Goal: Task Accomplishment & Management: Manage account settings

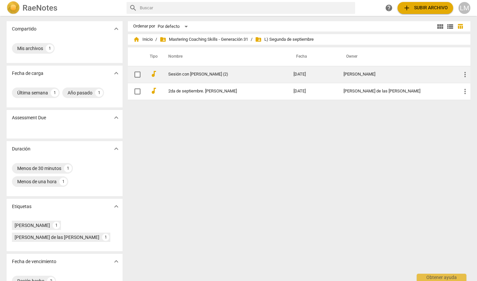
click at [202, 76] on link "Sesión con [PERSON_NAME] (2)" at bounding box center [218, 74] width 101 height 5
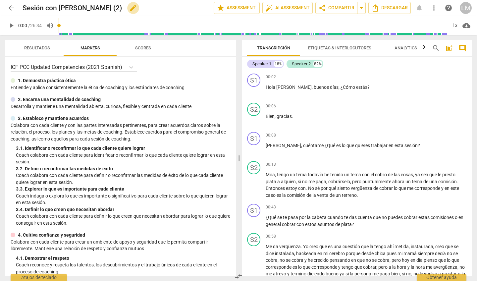
click at [129, 8] on span "edit" at bounding box center [133, 8] width 8 height 8
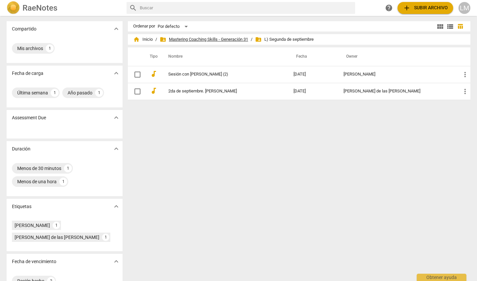
click at [208, 39] on span "folder_shared Mastering Coaching Skills - Generación 31" at bounding box center [204, 39] width 88 height 7
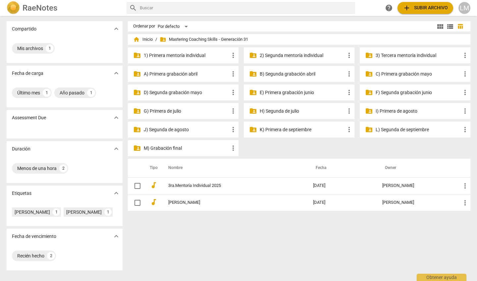
click at [386, 129] on p "L) Segunda de septiembre" at bounding box center [418, 129] width 85 height 7
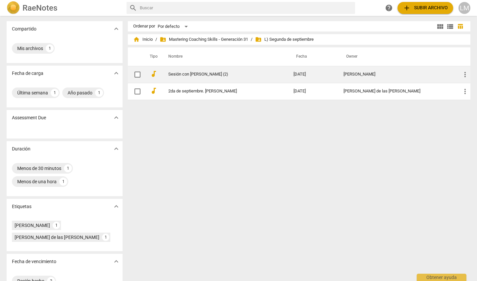
click at [180, 74] on link "Sesión con [PERSON_NAME] (2)" at bounding box center [218, 74] width 101 height 5
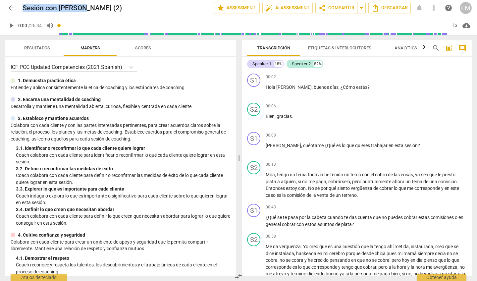
drag, startPoint x: 83, startPoint y: 9, endPoint x: 18, endPoint y: 7, distance: 65.3
click at [18, 7] on div "arrow_back Sesión con [PERSON_NAME] (2) edit star Assessment auto_fix_high AI …" at bounding box center [238, 8] width 466 height 12
click at [170, 3] on div "arrow_back Sesión con [PERSON_NAME] (2) edit star Assessment auto_fix_high AI …" at bounding box center [238, 8] width 466 height 12
click at [129, 9] on span "edit" at bounding box center [133, 8] width 8 height 8
drag, startPoint x: 84, startPoint y: 8, endPoint x: 24, endPoint y: 2, distance: 60.2
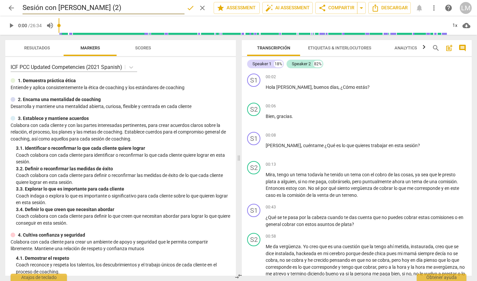
click at [24, 2] on input "Sesión con [PERSON_NAME] (2)" at bounding box center [104, 8] width 162 height 13
click at [137, 7] on input "Milagros-[PERSON_NAME] 2da.set. 25 (2)" at bounding box center [104, 8] width 162 height 13
type input "Milagros-[PERSON_NAME] 2da.set. 25 (2)"
click at [190, 7] on span "done" at bounding box center [191, 8] width 8 height 8
click at [157, 9] on icon at bounding box center [161, 7] width 8 height 5
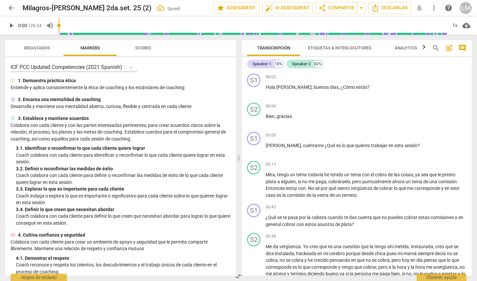
click at [205, 12] on div "arrow_back Milagros-[PERSON_NAME] 2da.set. 25 (2) Saved edit star Assessment au…" at bounding box center [238, 8] width 466 height 12
click at [254, 91] on span "play_arrow" at bounding box center [254, 91] width 8 height 8
click at [254, 90] on span "pause" at bounding box center [254, 91] width 8 height 8
type input "7"
click at [442, 75] on p "Add competency" at bounding box center [450, 77] width 31 height 6
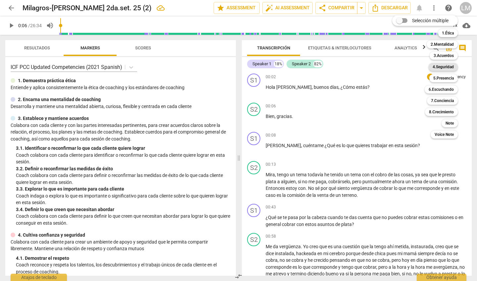
click at [442, 68] on b "4.Seguridad" at bounding box center [443, 67] width 21 height 8
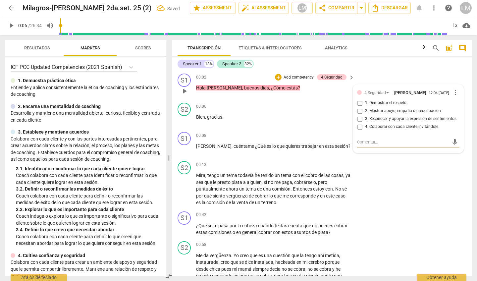
click at [358, 104] on input "1. Demostrar el respeto" at bounding box center [360, 103] width 11 height 8
checkbox input "true"
click at [184, 152] on span "play_arrow" at bounding box center [185, 149] width 8 height 8
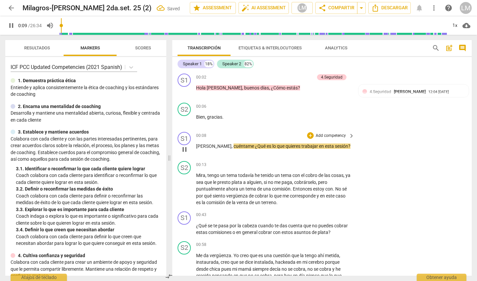
click at [327, 134] on p "Add competency" at bounding box center [330, 136] width 31 height 6
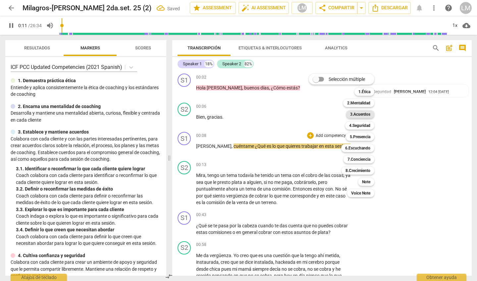
click at [354, 114] on b "3.Acuerdos" at bounding box center [360, 114] width 20 height 8
type input "12"
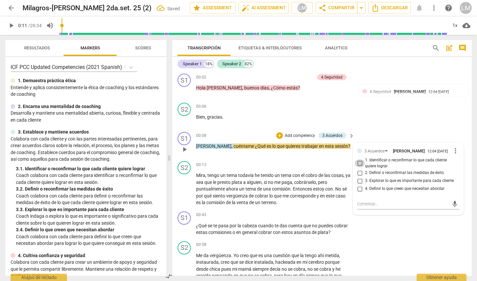
click at [360, 165] on input "1. Identificar o reconfirmar lo que cada cliente quiere lograr" at bounding box center [360, 163] width 11 height 8
checkbox input "true"
click at [187, 188] on span "play_arrow" at bounding box center [185, 189] width 8 height 8
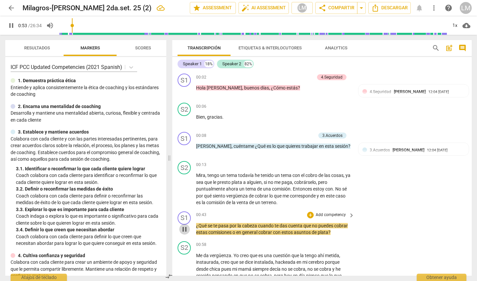
click at [185, 228] on span "pause" at bounding box center [185, 229] width 8 height 8
type input "54"
click at [331, 213] on p "Add competency" at bounding box center [330, 215] width 31 height 6
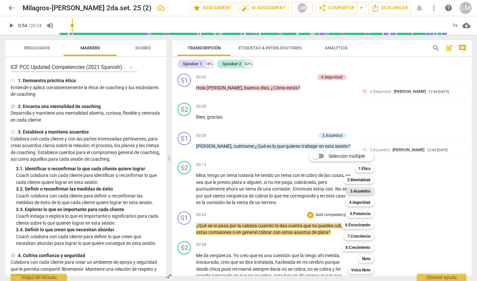
click at [360, 190] on b "3.Acuerdos" at bounding box center [360, 191] width 20 height 8
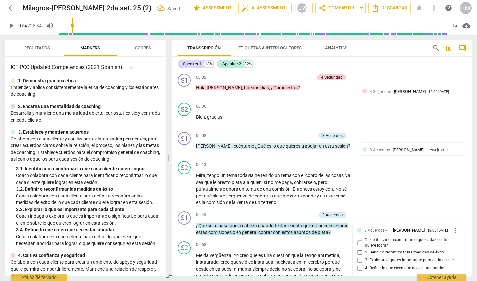
scroll to position [111, 0]
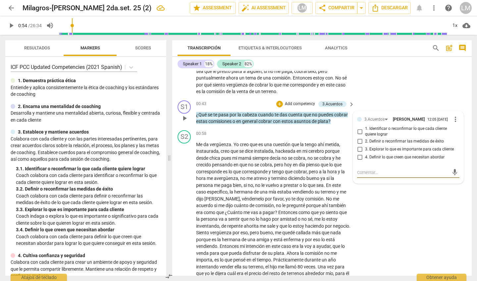
click at [358, 150] on input "3. Explorar lo que es importante para cada cliente" at bounding box center [360, 149] width 11 height 8
checkbox input "true"
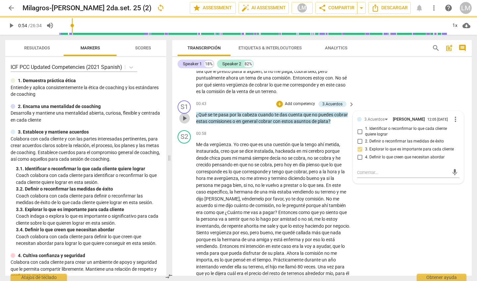
click at [184, 118] on span "play_arrow" at bounding box center [185, 118] width 8 height 8
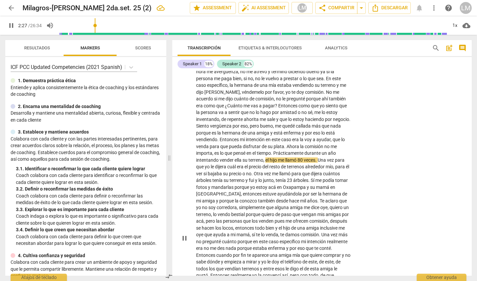
scroll to position [223, 0]
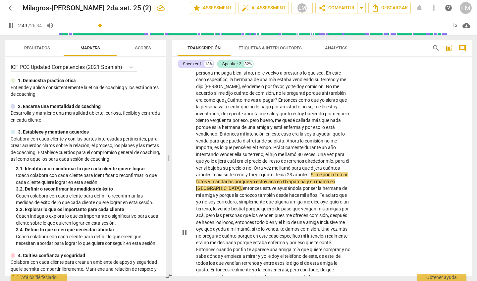
click at [195, 165] on div "play_arrow pause" at bounding box center [187, 232] width 17 height 403
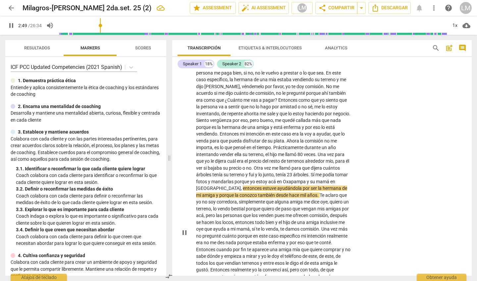
click at [346, 162] on span "él" at bounding box center [347, 160] width 3 height 5
click at [201, 172] on span "árboles" at bounding box center [204, 174] width 16 height 5
click at [194, 162] on div "play_arrow pause" at bounding box center [187, 232] width 17 height 403
click at [185, 229] on span "pause" at bounding box center [185, 233] width 8 height 8
click at [195, 160] on div "play_arrow pause" at bounding box center [187, 232] width 17 height 403
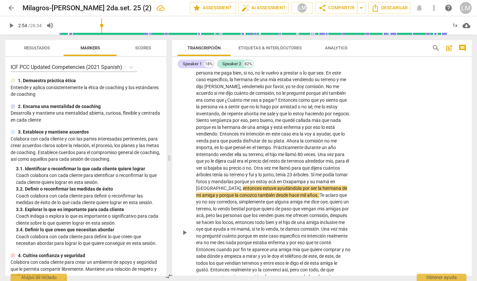
click at [346, 161] on span "él" at bounding box center [347, 160] width 3 height 5
click at [12, 23] on span "play_arrow" at bounding box center [11, 26] width 8 height 8
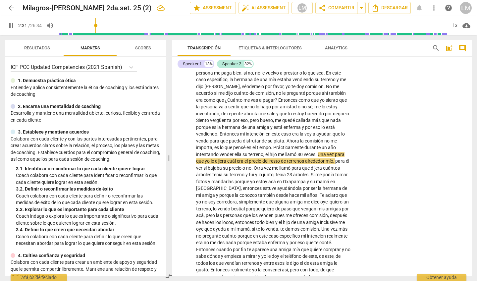
drag, startPoint x: 103, startPoint y: 26, endPoint x: 97, endPoint y: 25, distance: 6.3
click at [97, 25] on input "range" at bounding box center [253, 25] width 389 height 21
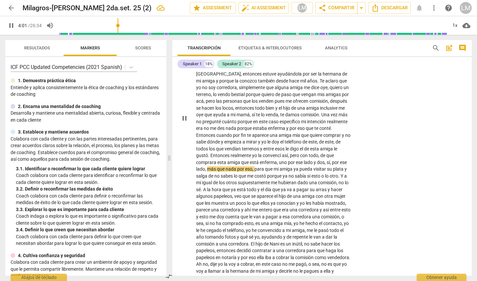
scroll to position [339, 0]
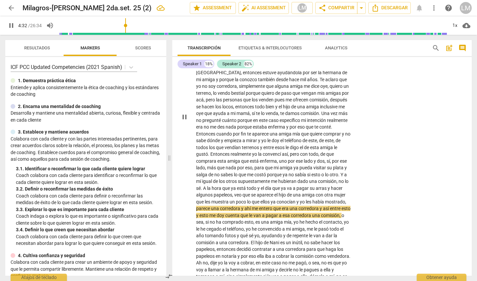
click at [185, 113] on span "pause" at bounding box center [185, 117] width 8 height 8
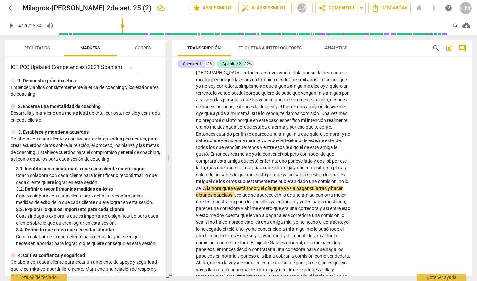
drag, startPoint x: 128, startPoint y: 25, endPoint x: 123, endPoint y: 25, distance: 4.6
click at [123, 25] on input "range" at bounding box center [253, 25] width 389 height 21
click at [11, 25] on span "play_arrow" at bounding box center [11, 26] width 8 height 8
drag, startPoint x: 127, startPoint y: 25, endPoint x: 123, endPoint y: 24, distance: 4.2
click at [123, 24] on input "range" at bounding box center [253, 25] width 389 height 21
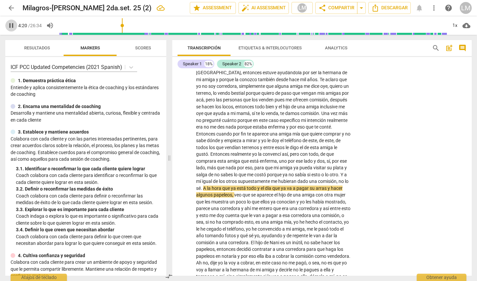
click at [11, 28] on span "pause" at bounding box center [11, 26] width 8 height 8
type input "260"
click at [302, 192] on span "una" at bounding box center [297, 194] width 9 height 5
click at [11, 25] on span "play_arrow" at bounding box center [11, 26] width 8 height 8
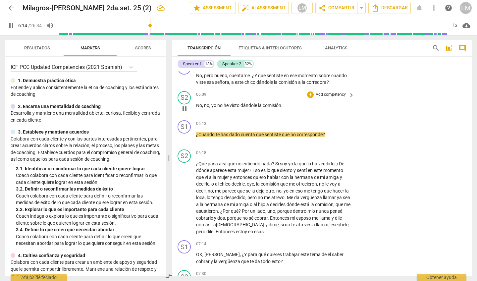
scroll to position [604, 0]
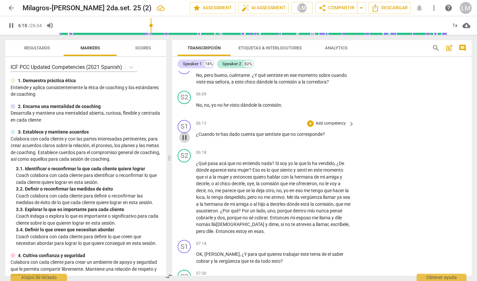
click at [186, 134] on span "pause" at bounding box center [185, 138] width 8 height 8
type input "379"
click at [282, 132] on span "sentiste" at bounding box center [273, 134] width 17 height 5
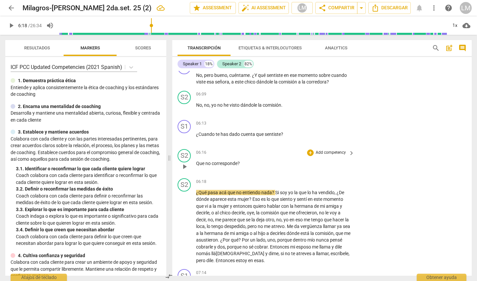
click at [241, 160] on p "Que no corresponde ?" at bounding box center [273, 163] width 155 height 7
click at [195, 178] on div "S2 play_arrow pause" at bounding box center [187, 221] width 19 height 86
click at [198, 190] on span "¿Qué" at bounding box center [202, 192] width 12 height 5
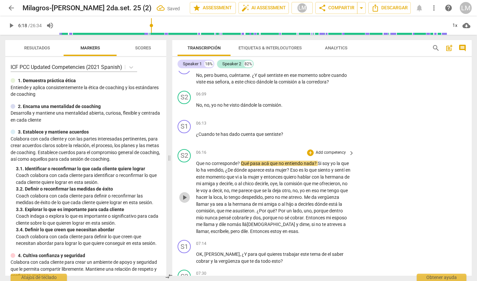
click at [186, 193] on span "play_arrow" at bounding box center [185, 197] width 8 height 8
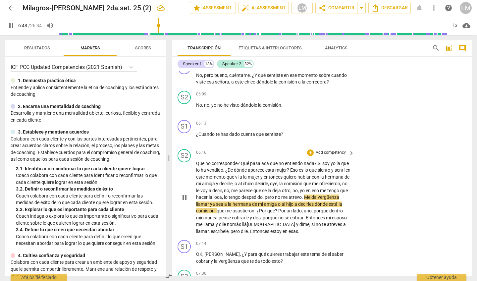
click at [185, 193] on span "pause" at bounding box center [185, 197] width 8 height 8
type input "409"
click at [263, 194] on span "despedido" at bounding box center [252, 196] width 21 height 5
click at [306, 194] on span "." at bounding box center [305, 196] width 2 height 5
click at [185, 193] on span "play_arrow" at bounding box center [185, 197] width 8 height 8
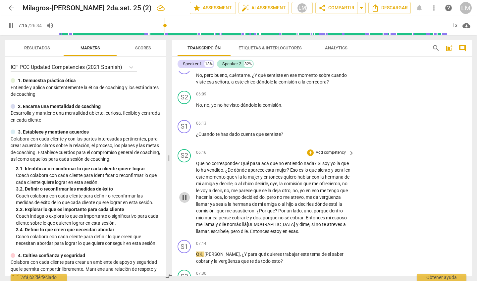
click at [185, 193] on span "pause" at bounding box center [185, 197] width 8 height 8
click at [163, 25] on input "range" at bounding box center [253, 25] width 389 height 21
click at [186, 193] on span "play_arrow" at bounding box center [185, 197] width 8 height 8
click at [187, 193] on span "pause" at bounding box center [185, 197] width 8 height 8
type input "429"
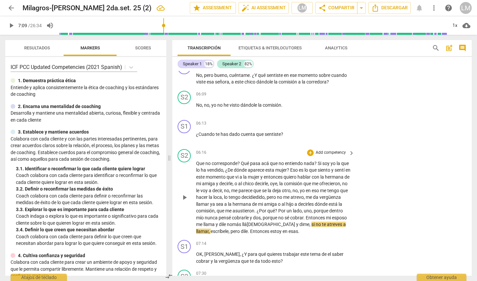
click at [203, 222] on span "me" at bounding box center [199, 224] width 7 height 5
click at [184, 193] on span "play_arrow" at bounding box center [185, 197] width 8 height 8
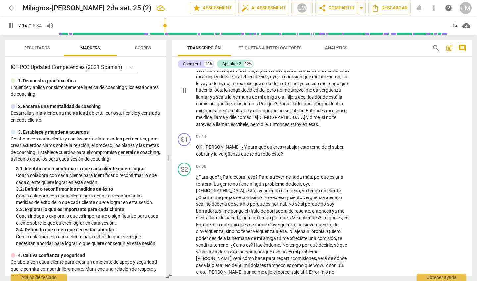
scroll to position [711, 0]
click at [183, 251] on span "pause" at bounding box center [185, 255] width 8 height 8
type input "477"
click at [217, 208] on span "borradora" at bounding box center [206, 210] width 21 height 5
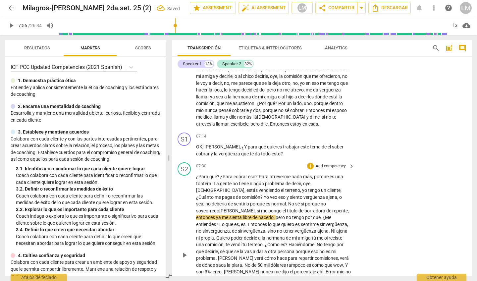
click at [257, 208] on span "," at bounding box center [256, 210] width 2 height 5
click at [273, 208] on span "borradora" at bounding box center [284, 210] width 22 height 5
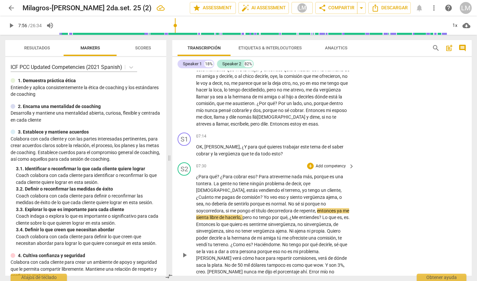
click at [185, 251] on span "play_arrow" at bounding box center [185, 255] width 8 height 8
click at [268, 222] on span "sinvergüenza" at bounding box center [281, 224] width 27 height 5
type input "492"
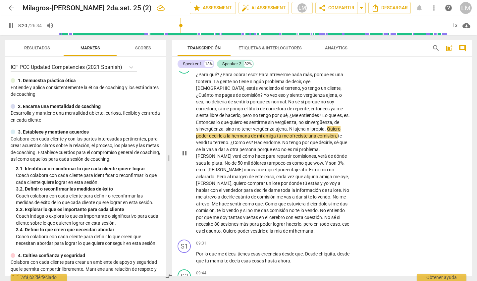
scroll to position [816, 0]
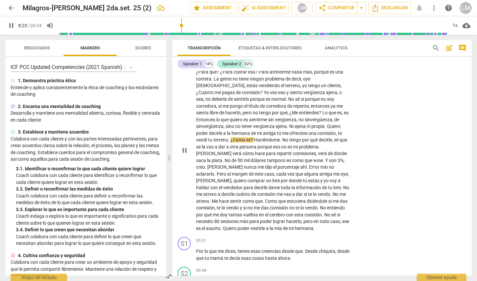
click at [263, 131] on span "amiga" at bounding box center [270, 133] width 14 height 5
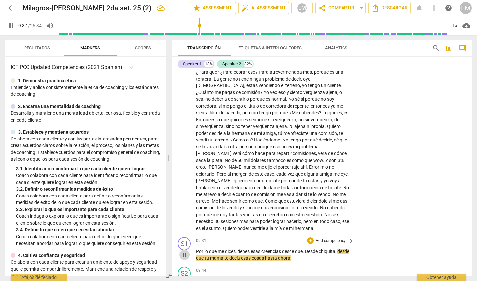
click at [184, 251] on span "pause" at bounding box center [185, 255] width 8 height 8
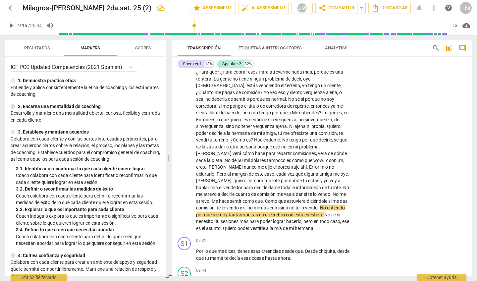
drag, startPoint x: 202, startPoint y: 24, endPoint x: 195, endPoint y: 24, distance: 7.0
click at [195, 24] on input "range" at bounding box center [253, 25] width 389 height 21
click at [183, 146] on span "play_arrow" at bounding box center [185, 150] width 8 height 8
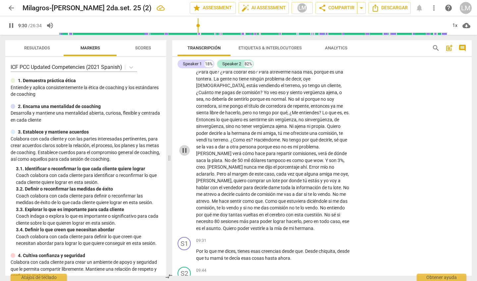
click at [185, 146] on span "pause" at bounding box center [185, 150] width 8 height 8
type input "570"
click at [266, 226] on span "vestirle" at bounding box center [258, 228] width 16 height 5
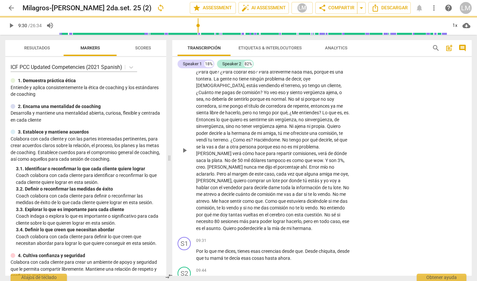
click at [340, 205] on p "¿Para qué ? ¿Para cobrar eso ? Para atreverme nada más , porque es una tontera …" at bounding box center [273, 150] width 155 height 163
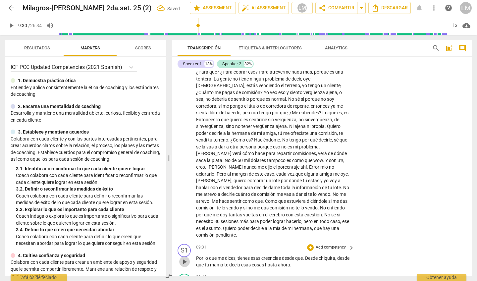
click at [184, 258] on span "play_arrow" at bounding box center [185, 262] width 8 height 8
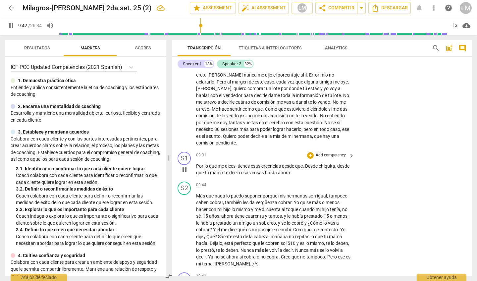
scroll to position [908, 0]
click at [184, 226] on span "pause" at bounding box center [185, 230] width 8 height 8
type input "585"
click at [194, 181] on div "S2 play_arrow pause" at bounding box center [187, 224] width 19 height 86
click at [195, 194] on div "play_arrow pause" at bounding box center [187, 229] width 17 height 71
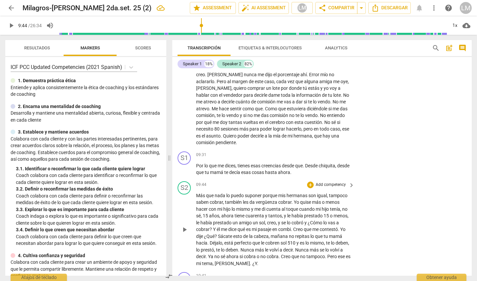
click at [197, 193] on span "Más" at bounding box center [201, 195] width 10 height 5
click at [199, 25] on input "range" at bounding box center [253, 25] width 389 height 21
click at [183, 226] on span "play_arrow" at bounding box center [185, 230] width 8 height 8
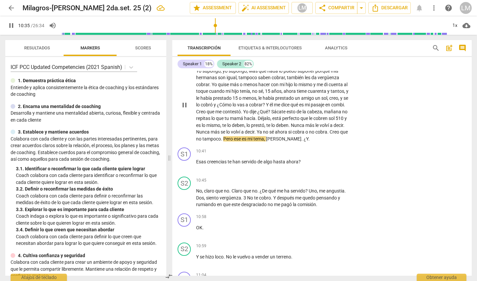
scroll to position [1035, 0]
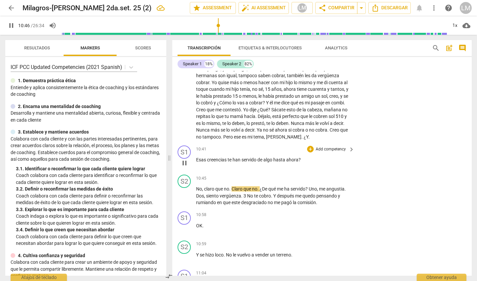
click at [184, 159] on span "pause" at bounding box center [185, 163] width 8 height 8
type input "647"
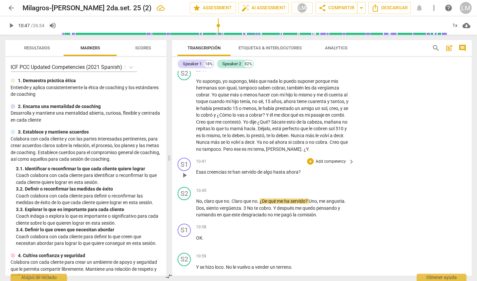
scroll to position [1019, 0]
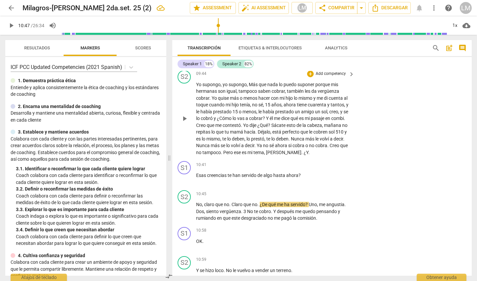
click at [301, 150] on span "[PERSON_NAME]" at bounding box center [283, 152] width 35 height 5
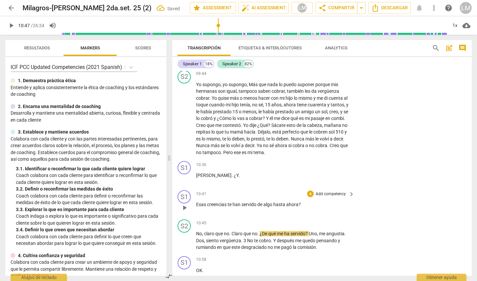
click at [196, 202] on span "Esas" at bounding box center [201, 204] width 11 height 5
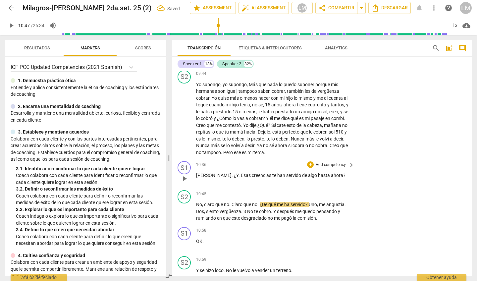
click at [241, 173] on span "Esas" at bounding box center [246, 175] width 11 height 5
click at [239, 173] on span "." at bounding box center [240, 175] width 2 height 5
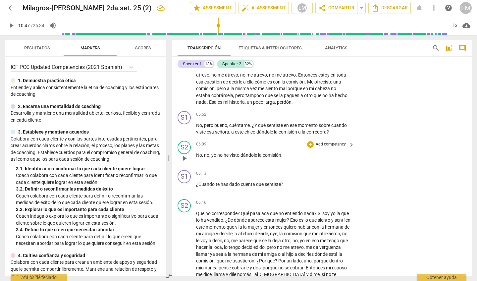
scroll to position [551, 0]
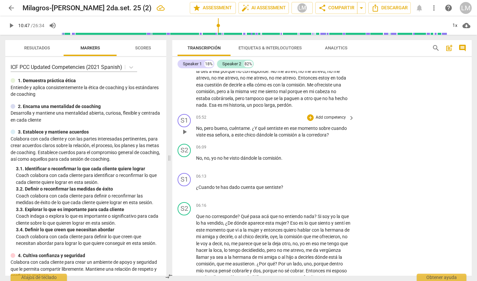
click at [329, 115] on p "Add competency" at bounding box center [330, 118] width 31 height 6
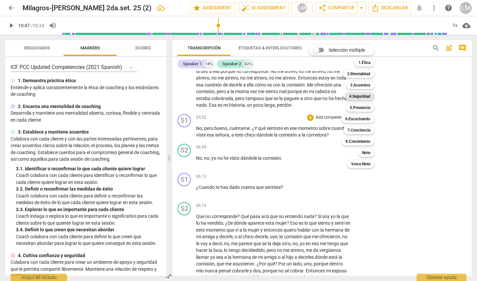
click at [365, 97] on b "4.Seguridad" at bounding box center [359, 96] width 21 height 8
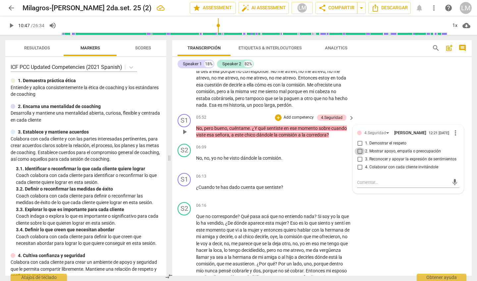
click at [359, 147] on input "2. Mostrar apoyo, empatía o preocupación" at bounding box center [360, 151] width 11 height 8
checkbox input "true"
click at [186, 187] on span "play_arrow" at bounding box center [185, 191] width 8 height 8
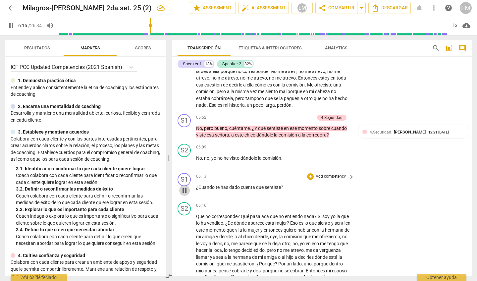
click at [186, 187] on span "pause" at bounding box center [185, 191] width 8 height 8
type input "376"
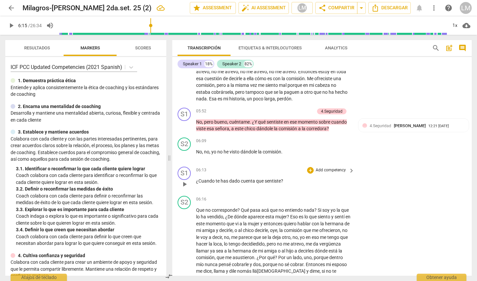
click at [326, 167] on p "Add competency" at bounding box center [330, 170] width 31 height 6
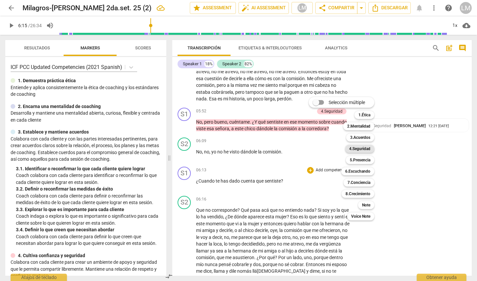
click at [366, 147] on b "4.Seguridad" at bounding box center [359, 149] width 21 height 8
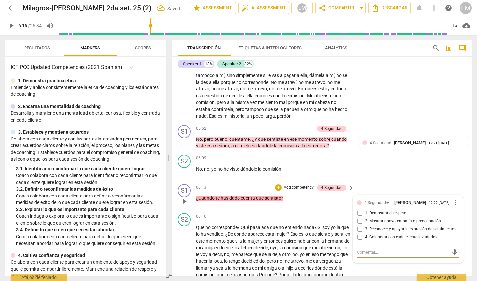
scroll to position [537, 0]
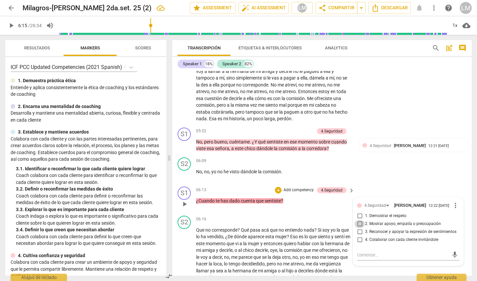
click at [358, 220] on input "2. Mostrar apoyo, empatía o preocupación" at bounding box center [360, 224] width 11 height 8
checkbox input "true"
click at [360, 228] on input "3. Reconocer y apoyar la expresión de sentimientos" at bounding box center [360, 232] width 11 height 8
checkbox input "true"
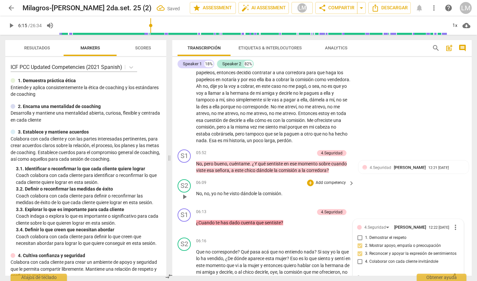
scroll to position [506, 0]
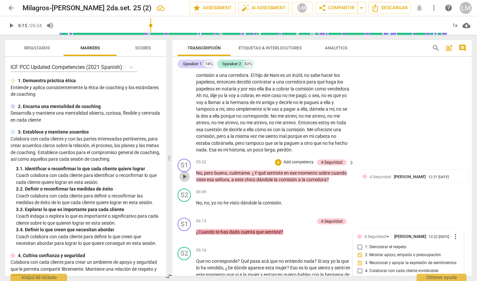
click at [186, 173] on span "play_arrow" at bounding box center [185, 177] width 8 height 8
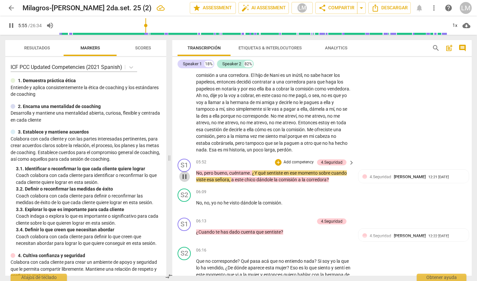
click at [185, 173] on span "pause" at bounding box center [185, 177] width 8 height 8
type input "356"
click at [333, 159] on div "4.Seguridad" at bounding box center [332, 162] width 22 height 6
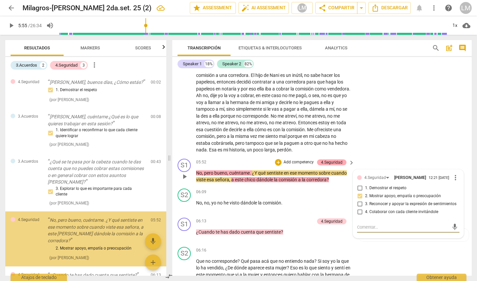
scroll to position [62, 0]
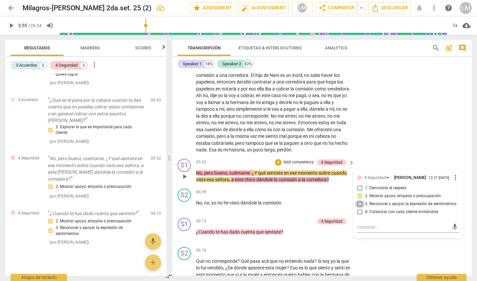
click at [357, 200] on input "3. Reconocer y apoyar la expresión de sentimientos" at bounding box center [360, 204] width 11 height 8
checkbox input "true"
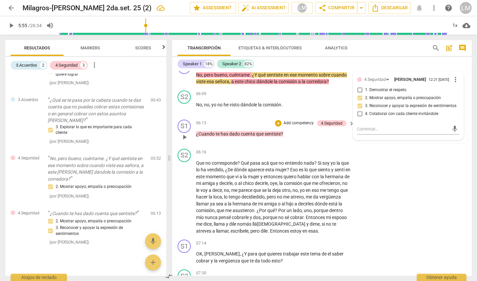
scroll to position [621, 0]
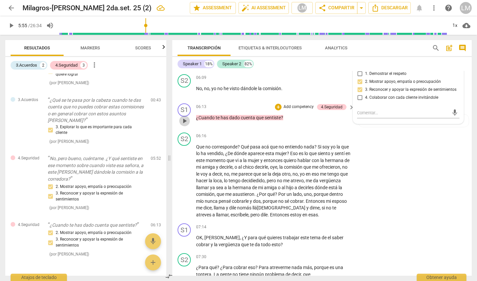
click at [185, 117] on span "play_arrow" at bounding box center [185, 121] width 8 height 8
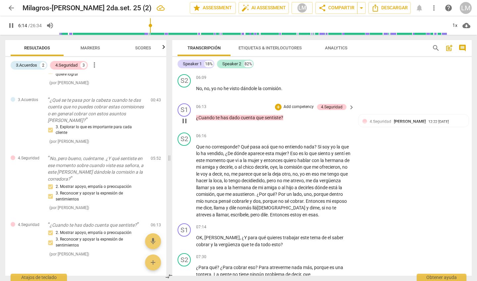
click at [185, 117] on span "pause" at bounding box center [185, 121] width 8 height 8
type input "375"
click at [294, 104] on p "Add competency" at bounding box center [298, 107] width 31 height 6
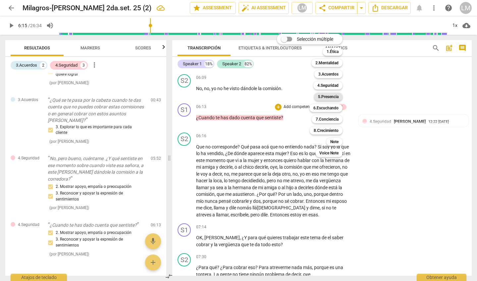
click at [322, 95] on b "5.Presencia" at bounding box center [328, 97] width 21 height 8
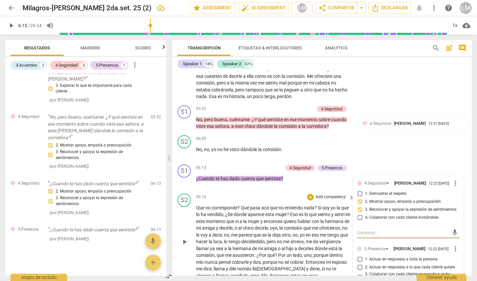
scroll to position [587, 0]
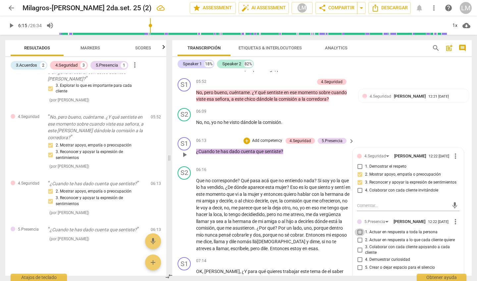
click at [359, 228] on input "1. Actuar en respuesta a toda la persona" at bounding box center [360, 232] width 11 height 8
checkbox input "true"
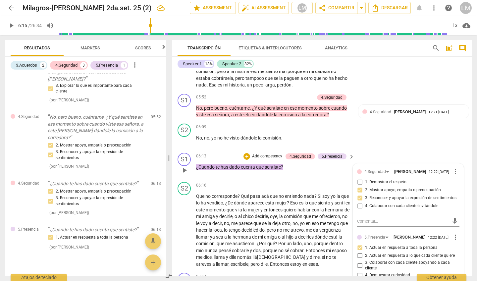
scroll to position [557, 0]
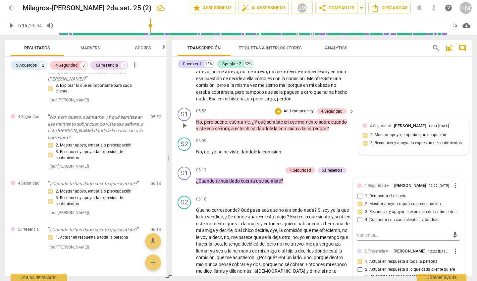
click at [364, 128] on div "4.Seguridad [PERSON_NAME] 12:21 [DATE] 2. Mostrar apoyo, empatía o preocupación…" at bounding box center [413, 137] width 102 height 28
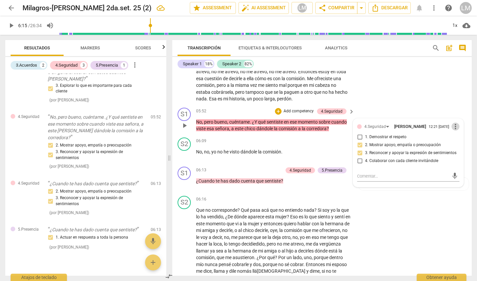
click at [453, 123] on span "more_vert" at bounding box center [456, 127] width 8 height 8
click at [460, 129] on li "Borrar" at bounding box center [460, 129] width 23 height 13
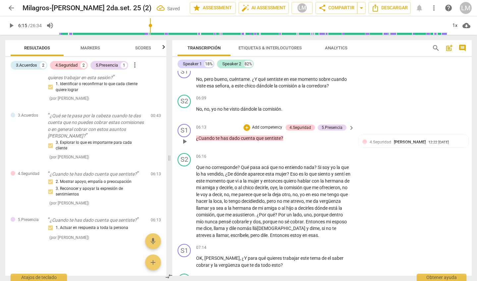
scroll to position [610, 0]
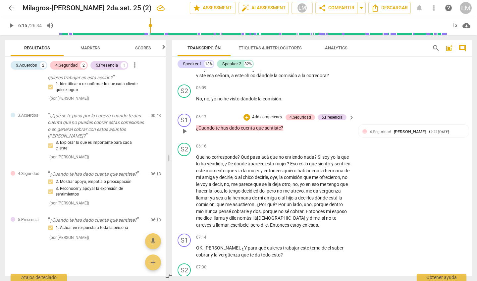
click at [276, 114] on p "Add competency" at bounding box center [266, 117] width 31 height 6
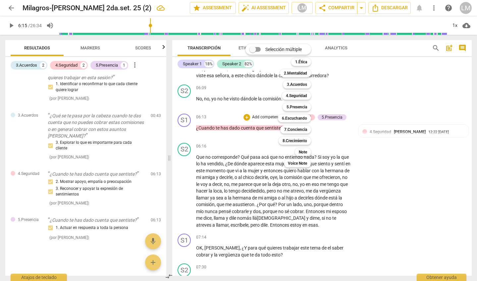
click at [337, 124] on div at bounding box center [238, 140] width 477 height 281
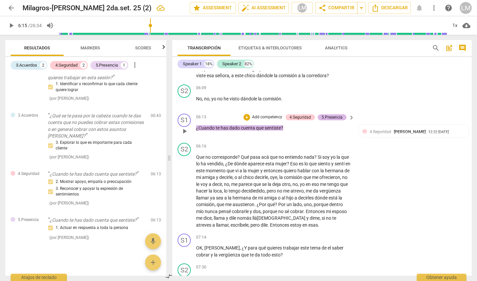
click at [333, 114] on div "5.Presencia" at bounding box center [332, 117] width 21 height 6
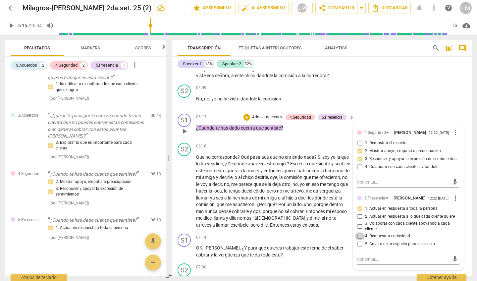
click at [358, 232] on input "4. Demuestrar curiosidad" at bounding box center [360, 236] width 11 height 8
checkbox input "true"
click at [359, 222] on input "3. Colaborar con cada cliente apoyando a cada cliente" at bounding box center [360, 226] width 11 height 8
checkbox input "true"
click at [359, 213] on input "2. Actuar en respuesta a lo que cada cliente quiere" at bounding box center [360, 217] width 11 height 8
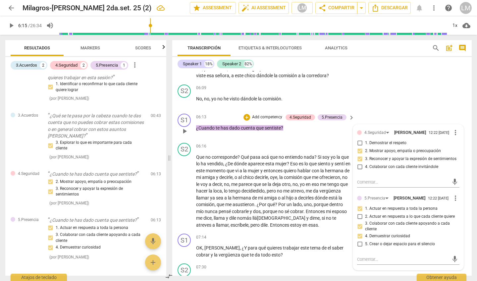
checkbox input "true"
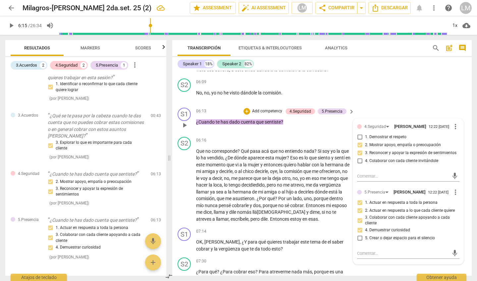
scroll to position [617, 0]
click at [357, 234] on input "5. Crear o dejar espacio para el silencio" at bounding box center [360, 238] width 11 height 8
checkbox input "true"
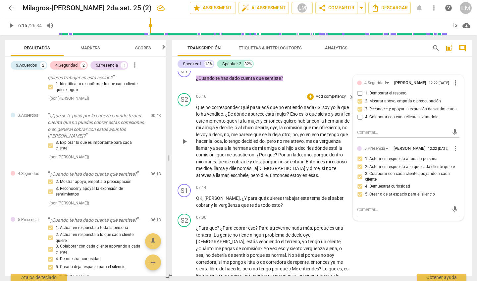
scroll to position [668, 0]
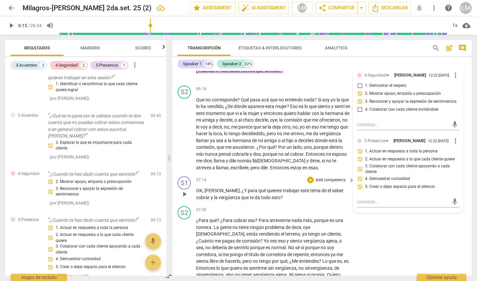
click at [323, 177] on p "Add competency" at bounding box center [330, 180] width 31 height 6
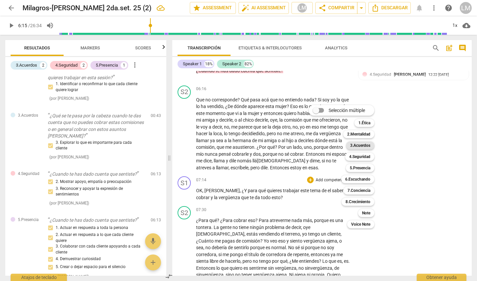
click at [357, 145] on b "3.Acuerdos" at bounding box center [360, 145] width 20 height 8
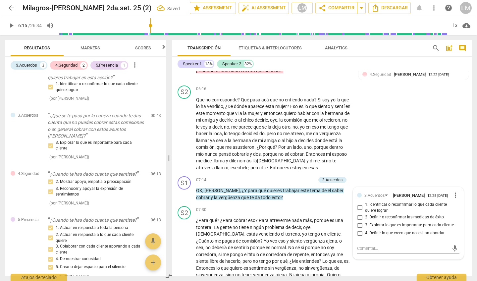
scroll to position [124, 0]
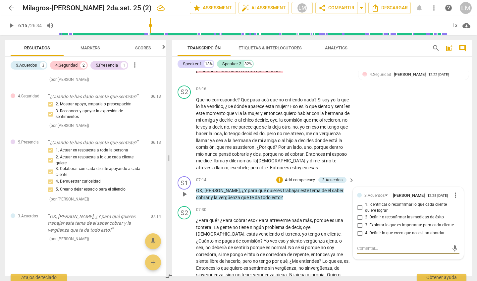
click at [358, 221] on input "3. Explorar lo que es importante para cada cliente" at bounding box center [360, 225] width 11 height 8
checkbox input "true"
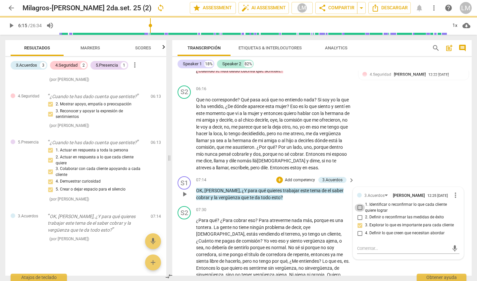
click at [358, 204] on input "1. Identificar o reconfirmar lo que cada cliente quiere lograr" at bounding box center [360, 208] width 11 height 8
checkbox input "true"
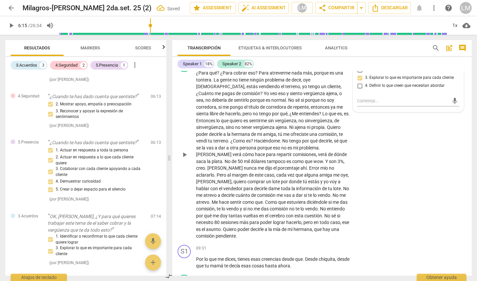
scroll to position [840, 0]
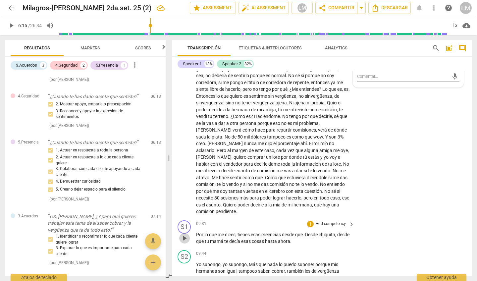
click at [184, 234] on span "play_arrow" at bounding box center [185, 238] width 8 height 8
click at [329, 221] on p "Add competency" at bounding box center [330, 224] width 31 height 6
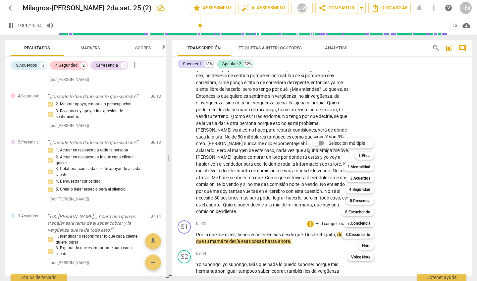
click at [186, 212] on div at bounding box center [238, 140] width 477 height 281
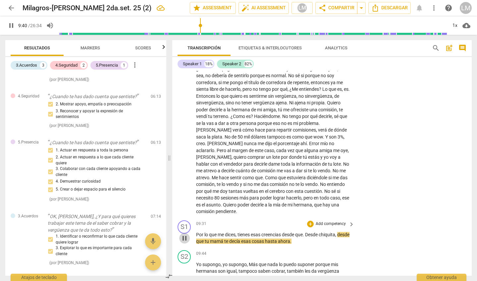
click at [186, 234] on span "pause" at bounding box center [185, 238] width 8 height 8
type input "581"
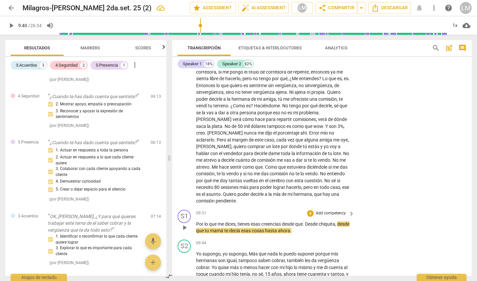
click at [335, 210] on p "Add competency" at bounding box center [330, 213] width 31 height 6
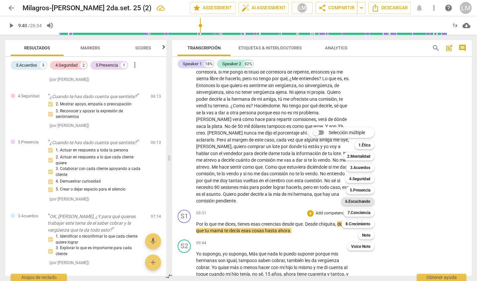
click at [362, 200] on b "6.Escuchando" at bounding box center [357, 201] width 25 height 8
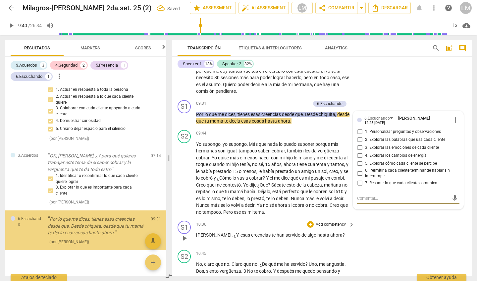
scroll to position [197, 0]
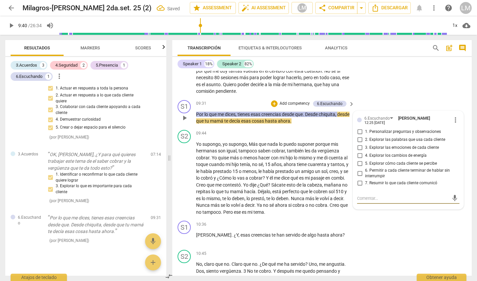
click at [358, 128] on input "1. Personalizar preguntas y observaciones" at bounding box center [360, 132] width 11 height 8
checkbox input "true"
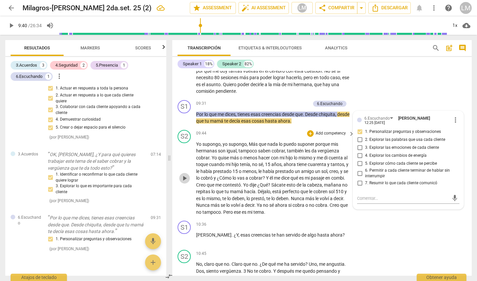
click at [184, 174] on span "play_arrow" at bounding box center [185, 178] width 8 height 8
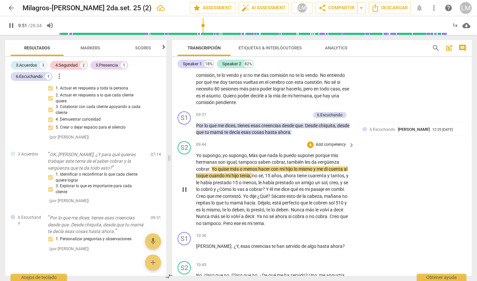
scroll to position [942, 0]
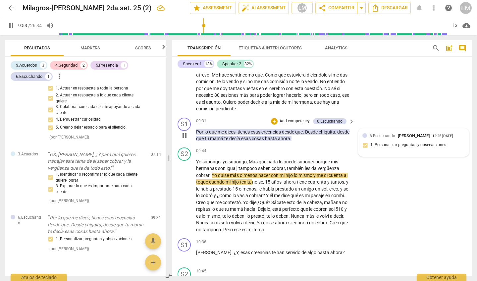
click at [362, 133] on div at bounding box center [364, 135] width 5 height 5
type input "594"
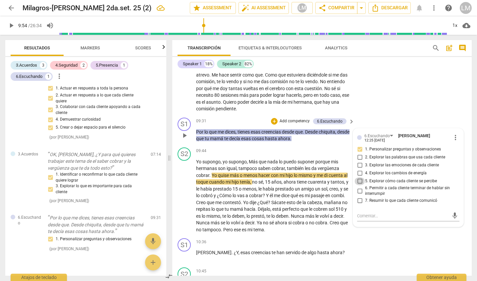
click at [358, 177] on input "5. Explorar cómo cada cliente se percibe" at bounding box center [360, 181] width 11 height 8
checkbox input "true"
click at [360, 187] on input "6. Permitir a cada cliente terminar de hablar sin interrumpir" at bounding box center [360, 191] width 11 height 8
checkbox input "true"
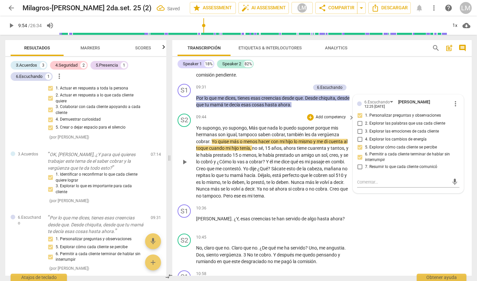
scroll to position [977, 0]
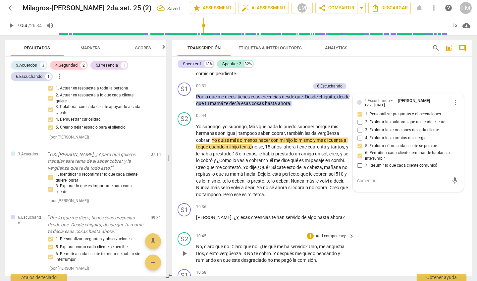
click at [186, 249] on span "play_arrow" at bounding box center [185, 253] width 8 height 8
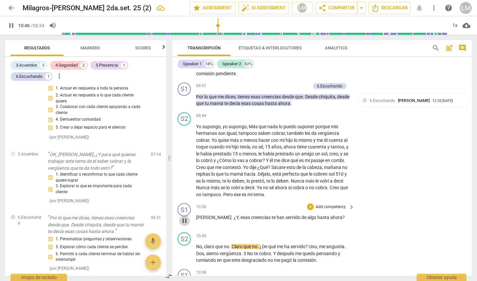
click at [185, 217] on span "pause" at bounding box center [185, 221] width 8 height 8
type input "646"
click at [331, 204] on p "Add competency" at bounding box center [330, 207] width 31 height 6
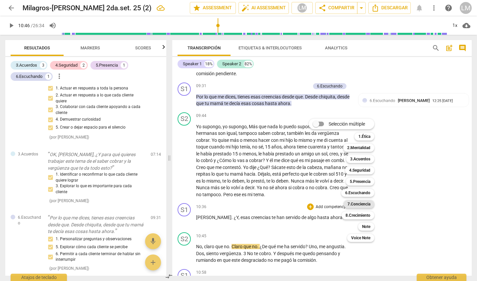
click at [369, 204] on b "7.Conciencia" at bounding box center [359, 204] width 23 height 8
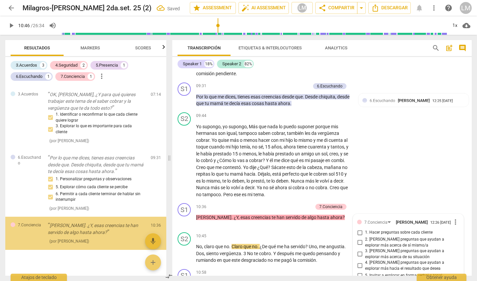
scroll to position [1103, 0]
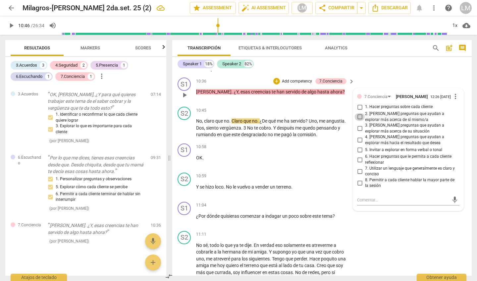
click at [358, 113] on input "2. [PERSON_NAME] preguntas que ayudan a explorar más acerca de sí mismo/a" at bounding box center [360, 117] width 11 height 8
checkbox input "true"
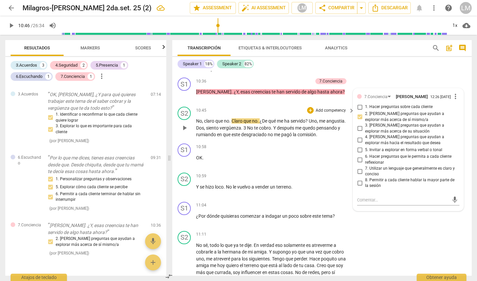
click at [185, 124] on span "play_arrow" at bounding box center [185, 128] width 8 height 8
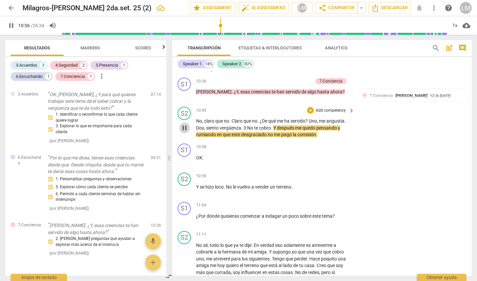
click at [183, 124] on span "pause" at bounding box center [185, 128] width 8 height 8
type input "657"
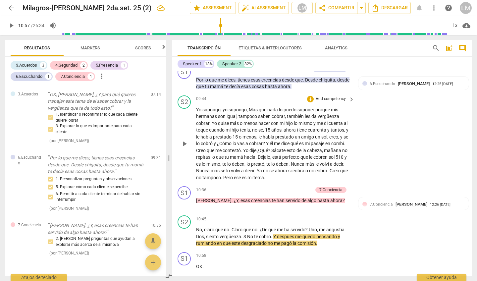
scroll to position [997, 0]
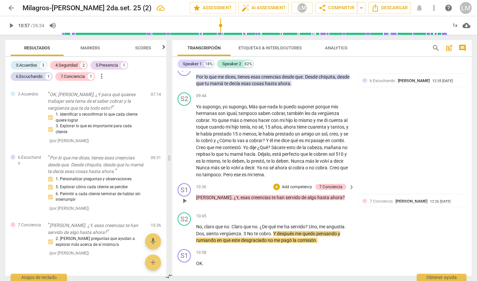
click at [300, 184] on p "Add competency" at bounding box center [296, 187] width 31 height 6
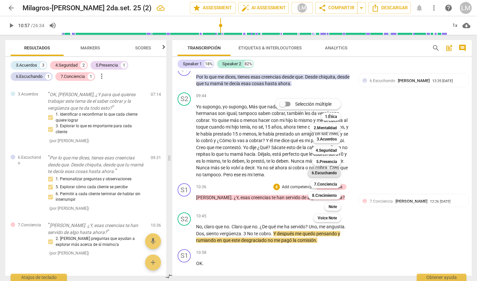
click at [326, 174] on b "6.Escuchando" at bounding box center [324, 173] width 25 height 8
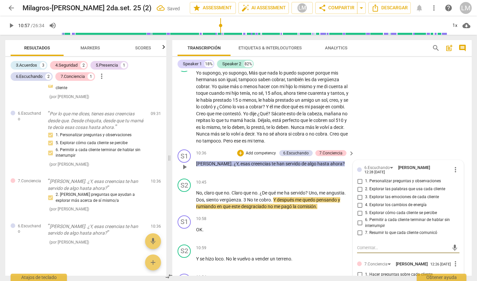
scroll to position [1032, 0]
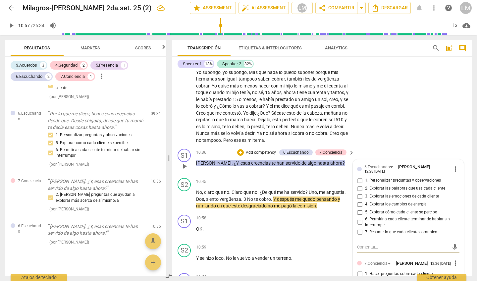
click at [359, 200] on input "4. Explorar los cambios de energía" at bounding box center [360, 204] width 11 height 8
checkbox input "true"
click at [358, 192] on input "3. Explorar las emociones de cada cliente" at bounding box center [360, 196] width 11 height 8
checkbox input "true"
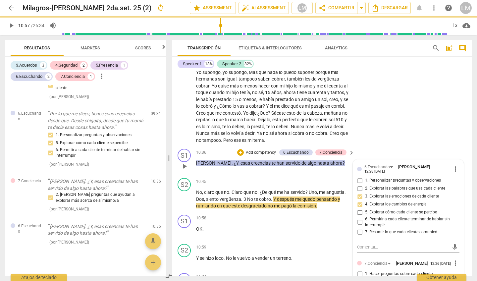
click at [360, 208] on input "5. Explorar cómo cada cliente se percibe" at bounding box center [360, 212] width 11 height 8
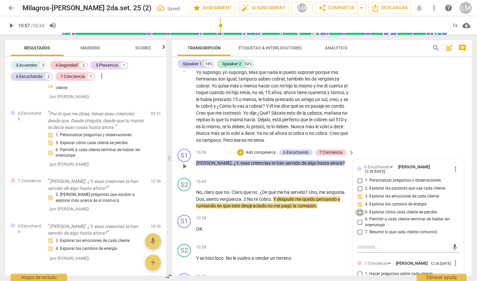
checkbox input "true"
click at [359, 218] on input "6. Permitir a cada cliente terminar de hablar sin interrumpir" at bounding box center [360, 222] width 11 height 8
checkbox input "true"
click at [359, 185] on input "2. Explorar las palabras que usa cada cliente" at bounding box center [360, 189] width 11 height 8
checkbox input "true"
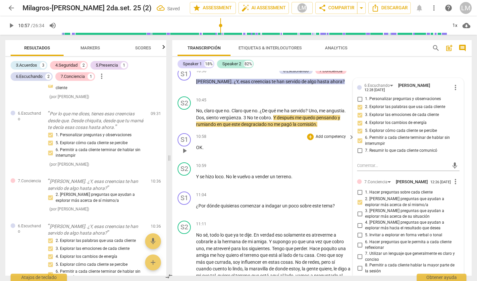
scroll to position [1121, 0]
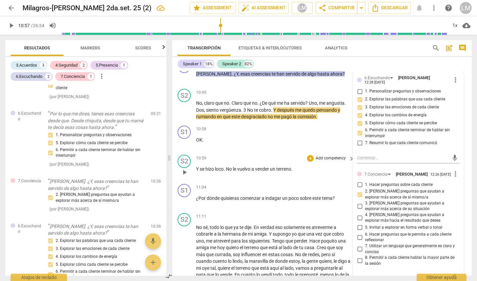
click at [335, 155] on p "Add competency" at bounding box center [330, 158] width 31 height 6
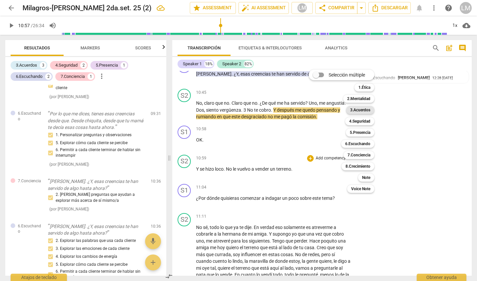
click at [357, 111] on b "3.Acuerdos" at bounding box center [360, 110] width 20 height 8
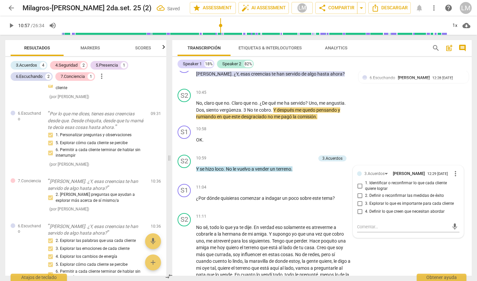
scroll to position [377, 0]
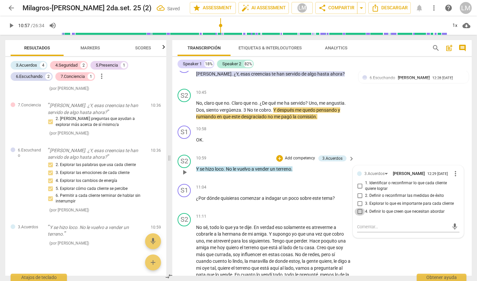
click at [359, 208] on input "4. Definir lo que creen que necesitan abordar" at bounding box center [360, 212] width 11 height 8
checkbox input "true"
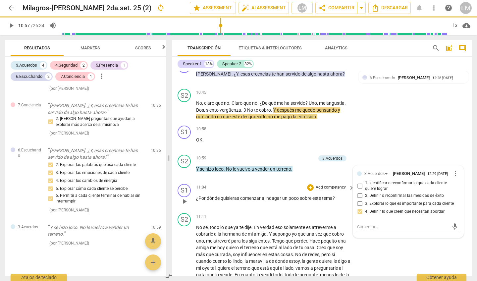
click at [278, 184] on div "11:04 + Add competency keyboard_arrow_right ¿Por dónde quisieras comenzar a ind…" at bounding box center [275, 196] width 159 height 24
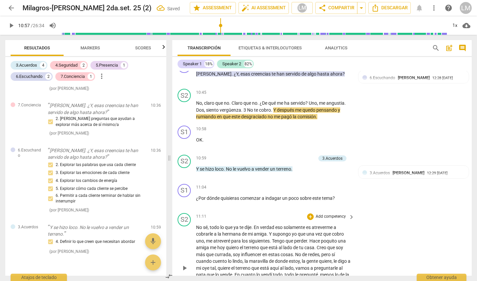
click at [183, 264] on span "play_arrow" at bounding box center [185, 268] width 8 height 8
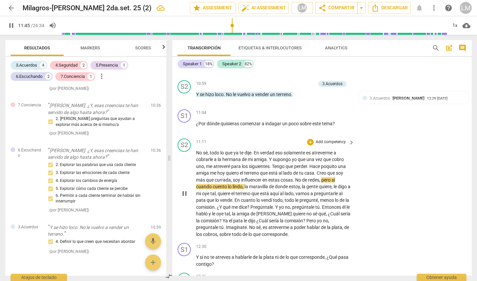
scroll to position [1195, 0]
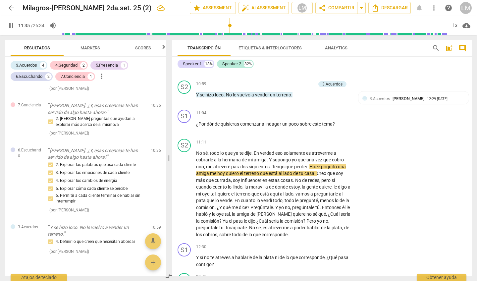
drag, startPoint x: 235, startPoint y: 24, endPoint x: 228, endPoint y: 25, distance: 6.3
click at [228, 25] on input "range" at bounding box center [254, 25] width 386 height 21
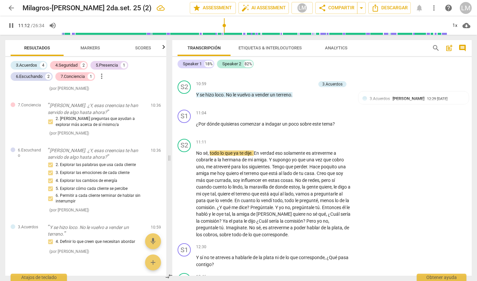
drag, startPoint x: 233, startPoint y: 25, endPoint x: 225, endPoint y: 25, distance: 8.0
click at [225, 25] on input "range" at bounding box center [254, 25] width 386 height 21
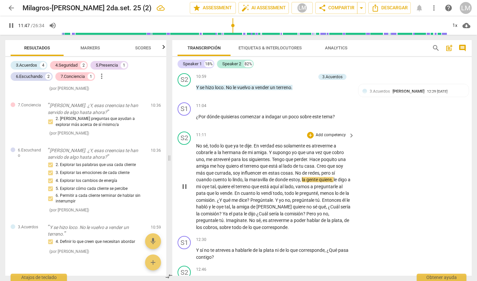
scroll to position [1211, 0]
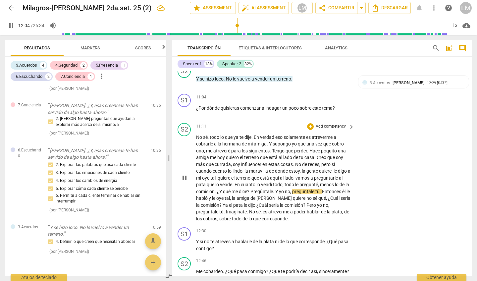
click at [183, 174] on span "pause" at bounding box center [185, 178] width 8 height 8
type input "725"
click at [232, 189] on span "qué" at bounding box center [227, 191] width 9 height 5
click at [306, 189] on span "yo" at bounding box center [309, 191] width 6 height 5
click at [185, 174] on span "play_arrow" at bounding box center [185, 178] width 8 height 8
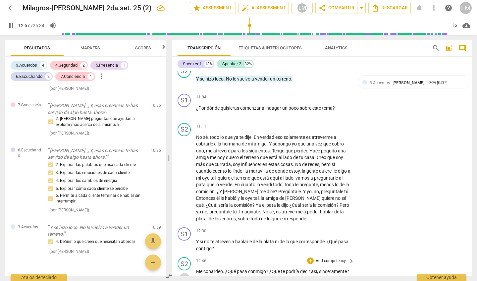
click at [185, 274] on span "pause" at bounding box center [185, 278] width 8 height 8
type input "778"
click at [331, 228] on p "Add competency" at bounding box center [330, 231] width 31 height 6
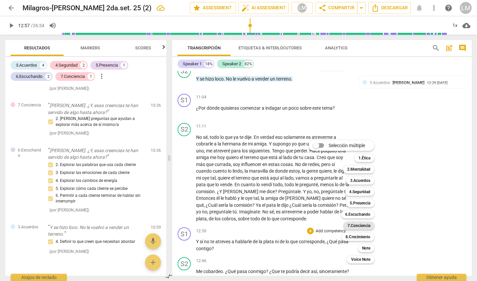
click at [362, 224] on b "7.Conciencia" at bounding box center [359, 226] width 23 height 8
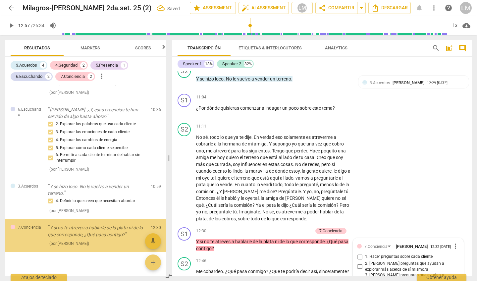
scroll to position [1358, 0]
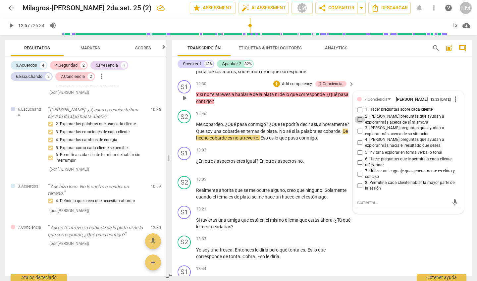
click at [357, 116] on input "2. [PERSON_NAME] preguntas que ayudan a explorar más acerca de sí mismo/a" at bounding box center [360, 120] width 11 height 8
checkbox input "true"
click at [359, 127] on input "3. [PERSON_NAME] preguntas que ayudan a explorar más acerca de su situación" at bounding box center [360, 131] width 11 height 8
checkbox input "true"
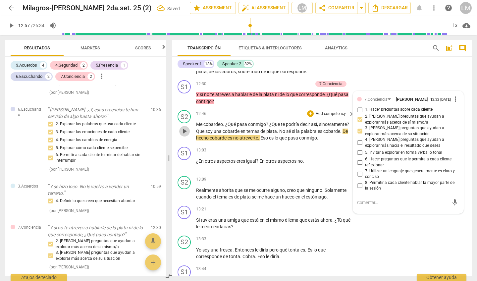
click at [185, 127] on span "play_arrow" at bounding box center [185, 131] width 8 height 8
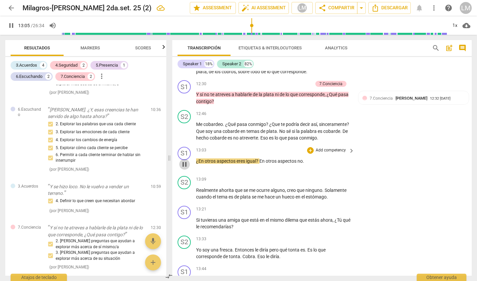
click at [184, 160] on span "pause" at bounding box center [185, 164] width 8 height 8
type input "786"
click at [339, 147] on p "Add competency" at bounding box center [330, 150] width 31 height 6
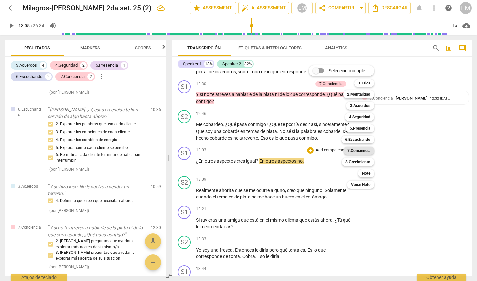
click at [362, 150] on b "7.Conciencia" at bounding box center [359, 151] width 23 height 8
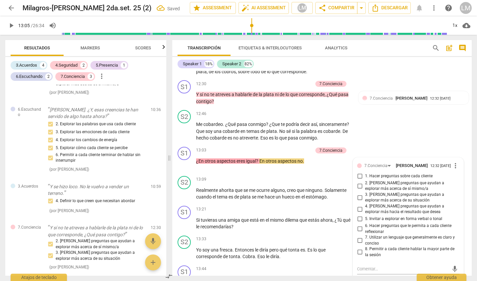
scroll to position [473, 0]
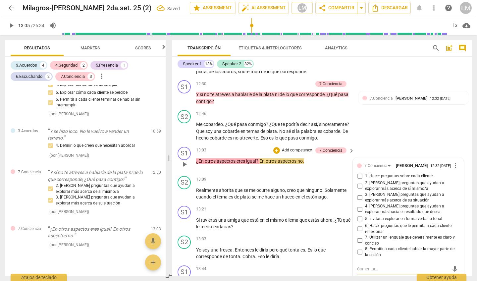
click at [359, 225] on input "6. Hacer preguntas que le permita a cada cliente reflexionar" at bounding box center [360, 229] width 11 height 8
checkbox input "true"
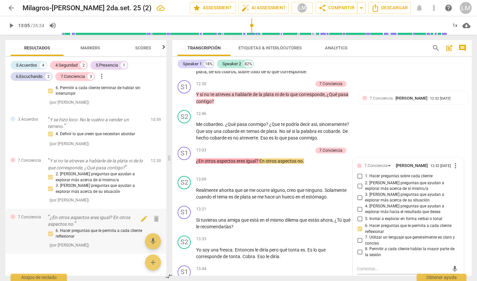
scroll to position [0, 0]
drag, startPoint x: 253, startPoint y: 25, endPoint x: 248, endPoint y: 25, distance: 4.4
click at [248, 25] on input "range" at bounding box center [254, 25] width 386 height 21
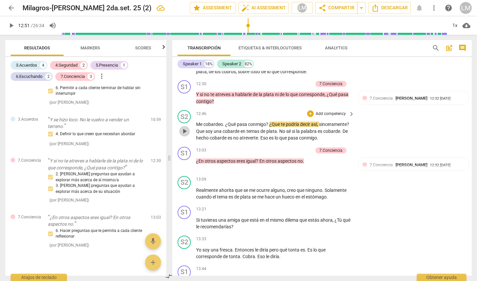
click at [185, 127] on span "play_arrow" at bounding box center [185, 131] width 8 height 8
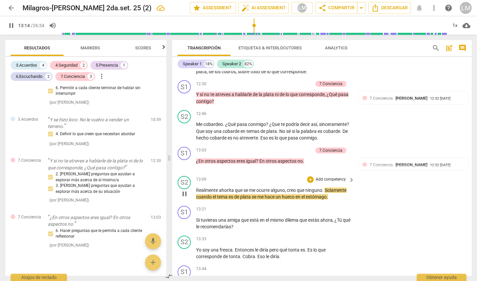
click at [185, 190] on span "pause" at bounding box center [185, 194] width 8 height 8
type input "795"
click at [371, 173] on div "S2 play_arrow pause 13:09 + Add competency keyboard_arrow_right Realmente ahori…" at bounding box center [322, 188] width 300 height 30
click at [363, 162] on div at bounding box center [364, 164] width 5 height 5
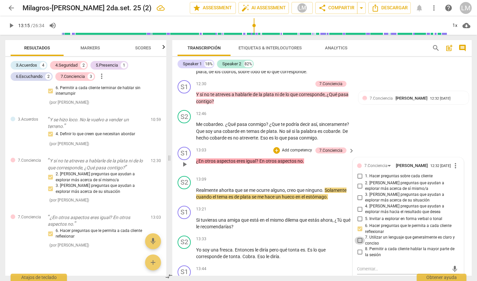
click at [359, 237] on input "7. Utilizar un lenguaje que generalmente es claro y conciso" at bounding box center [360, 241] width 11 height 8
checkbox input "true"
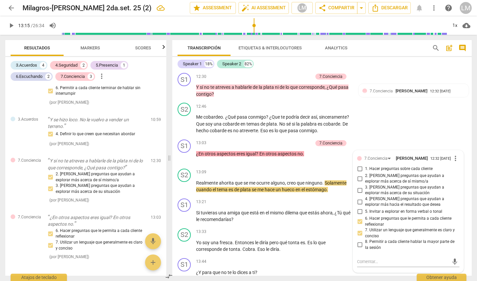
scroll to position [1358, 0]
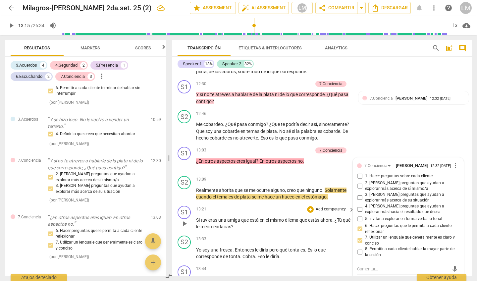
click at [182, 220] on span "play_arrow" at bounding box center [185, 224] width 8 height 8
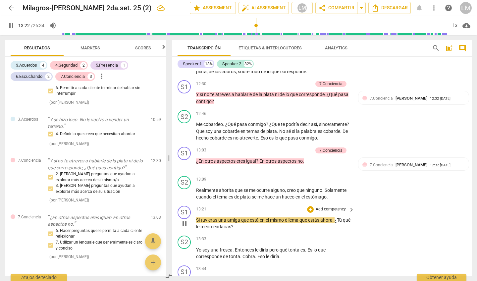
click at [324, 206] on p "Add competency" at bounding box center [330, 209] width 31 height 6
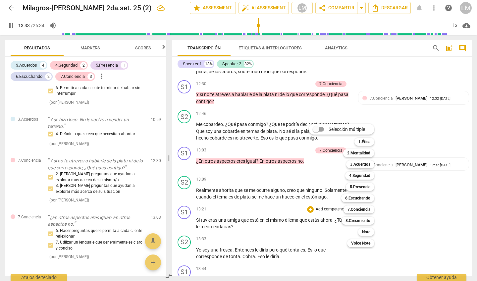
click at [186, 201] on div at bounding box center [238, 140] width 477 height 281
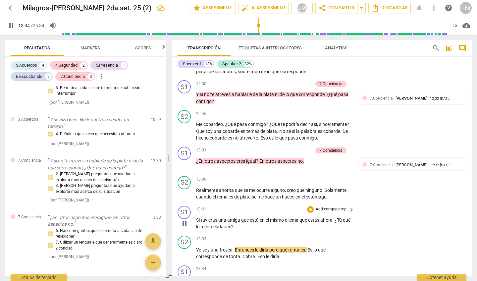
click at [185, 220] on span "pause" at bounding box center [185, 224] width 8 height 8
type input "815"
click at [335, 206] on p "Add competency" at bounding box center [330, 209] width 31 height 6
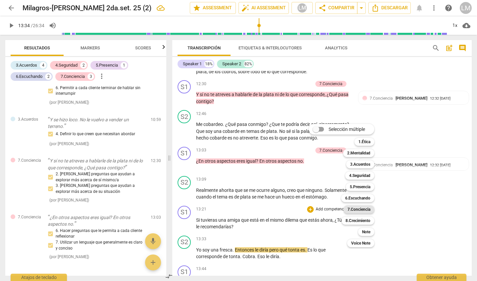
click at [367, 209] on b "7.Conciencia" at bounding box center [359, 209] width 23 height 8
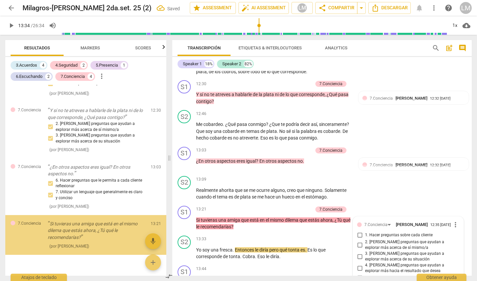
scroll to position [1489, 0]
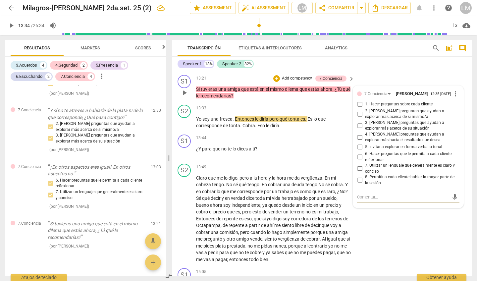
click at [358, 176] on input "8. Permitir a cada cliente hablar la mayor parte de la sesión" at bounding box center [360, 180] width 11 height 8
checkbox input "true"
click at [358, 143] on input "5. Invitar a explorar en forma verbal o tonal" at bounding box center [360, 147] width 11 height 8
checkbox input "true"
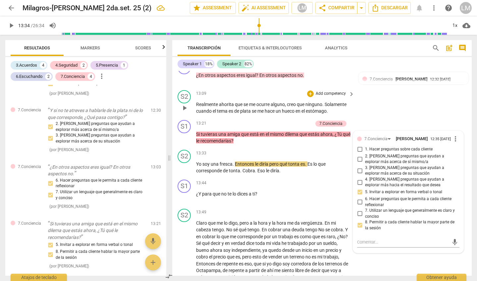
scroll to position [1449, 0]
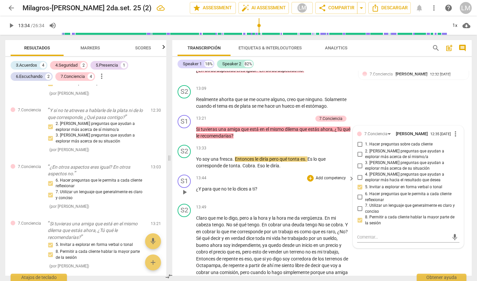
click at [184, 188] on span "play_arrow" at bounding box center [185, 192] width 8 height 8
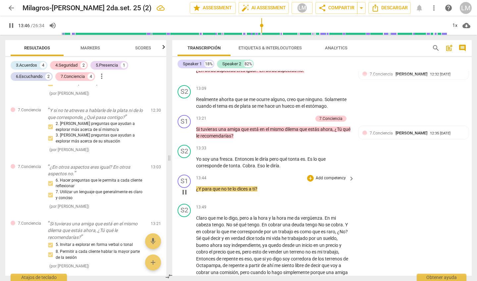
click at [339, 175] on p "Add competency" at bounding box center [330, 178] width 31 height 6
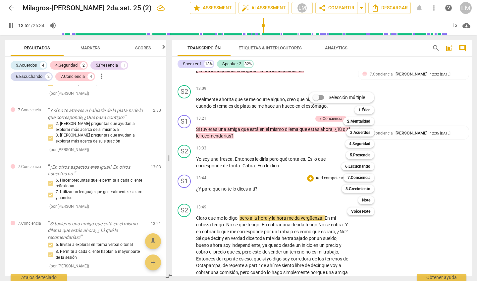
click at [188, 230] on div at bounding box center [238, 140] width 477 height 281
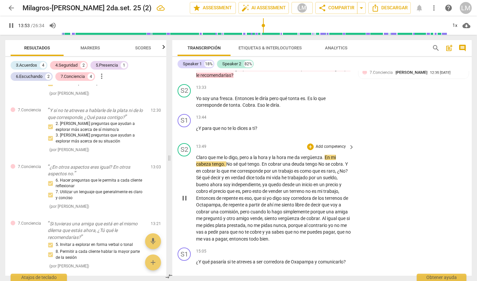
scroll to position [1517, 0]
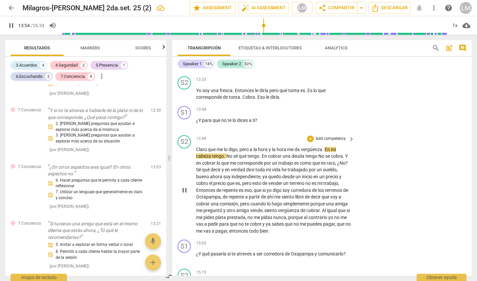
click at [183, 186] on span "pause" at bounding box center [185, 190] width 8 height 8
type input "835"
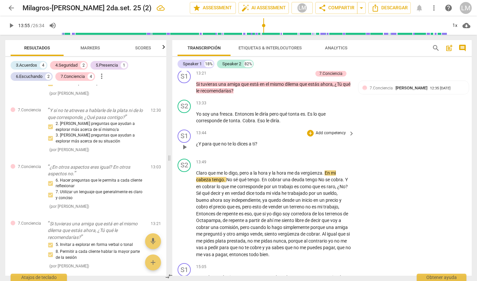
scroll to position [1485, 0]
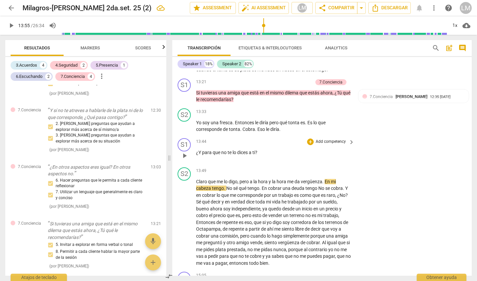
click at [327, 139] on p "Add competency" at bounding box center [330, 142] width 31 height 6
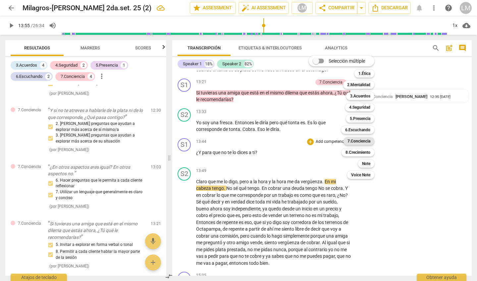
click at [362, 141] on b "7.Conciencia" at bounding box center [359, 141] width 23 height 8
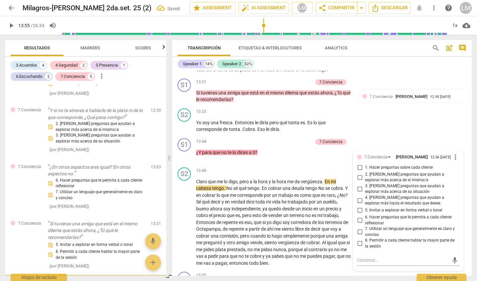
scroll to position [580, 0]
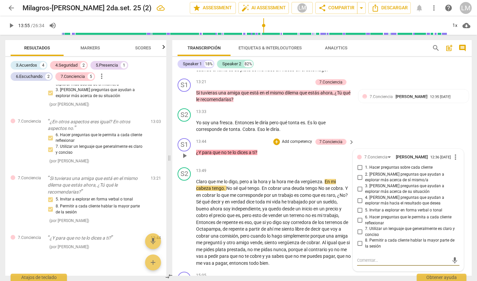
click at [359, 196] on input "4. [PERSON_NAME] preguntas que ayudan a explorar más hacia el resultado que des…" at bounding box center [360, 200] width 11 height 8
checkbox input "true"
click at [358, 216] on input "6. Hacer preguntas que le permita a cada cliente reflexionar" at bounding box center [360, 220] width 11 height 8
checkbox input "true"
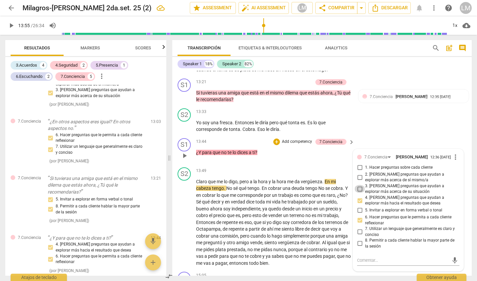
click at [359, 185] on input "3. [PERSON_NAME] preguntas que ayudan a explorar más acerca de su situación" at bounding box center [360, 189] width 11 height 8
checkbox input "false"
click at [359, 173] on input "2. [PERSON_NAME] preguntas que ayudan a explorar más acerca de sí mismo/a" at bounding box center [360, 177] width 11 height 8
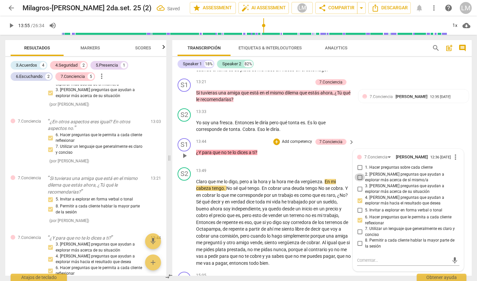
checkbox input "true"
click at [187, 218] on span "play_arrow" at bounding box center [185, 222] width 8 height 8
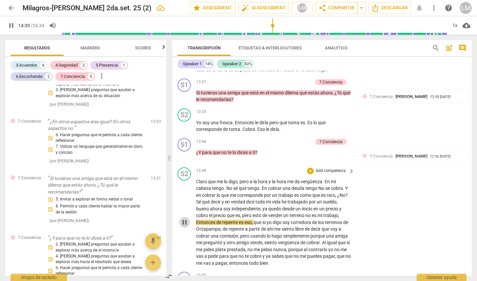
click at [187, 217] on button "pause" at bounding box center [184, 222] width 11 height 11
type input "871"
click at [208, 226] on span "Octapampa" at bounding box center [208, 228] width 25 height 5
click at [209, 226] on span "Oxtapampa" at bounding box center [208, 228] width 25 height 5
click at [213, 226] on span "Oxaapampa" at bounding box center [209, 228] width 26 height 5
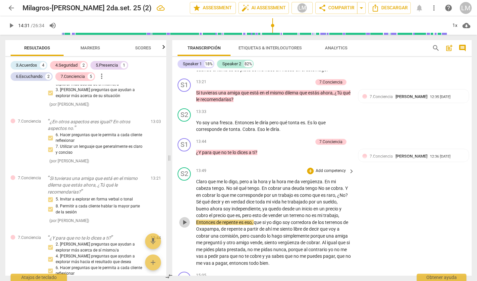
click at [184, 218] on span "play_arrow" at bounding box center [185, 222] width 8 height 8
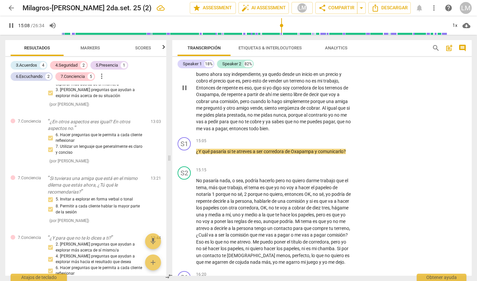
scroll to position [1622, 0]
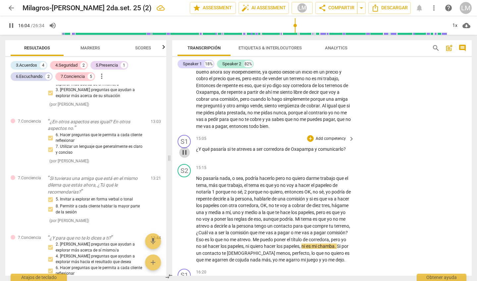
click at [185, 148] on span "pause" at bounding box center [185, 152] width 8 height 8
type input "965"
click at [327, 136] on p "Add competency" at bounding box center [330, 139] width 31 height 6
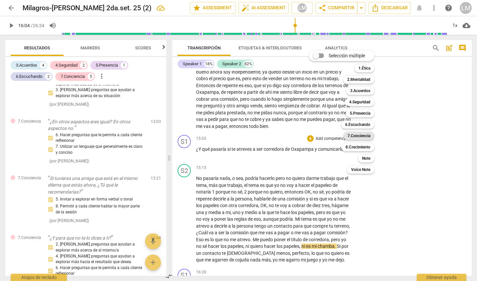
click at [356, 136] on b "7.Conciencia" at bounding box center [359, 136] width 23 height 8
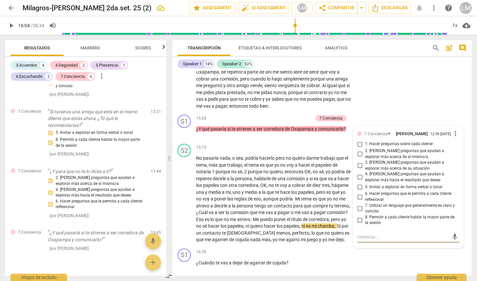
scroll to position [1654, 0]
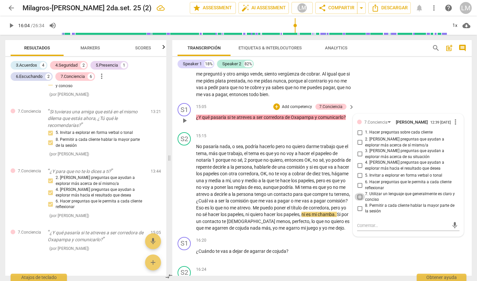
click at [359, 193] on input "7. Utilizar un lenguaje que generalmente es claro y conciso" at bounding box center [360, 197] width 11 height 8
checkbox input "true"
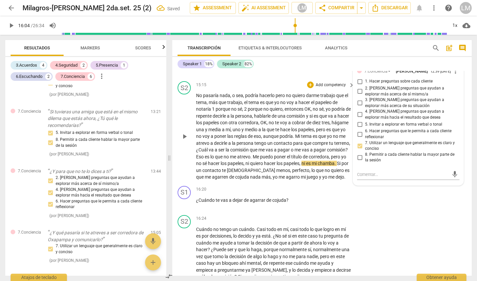
scroll to position [1703, 0]
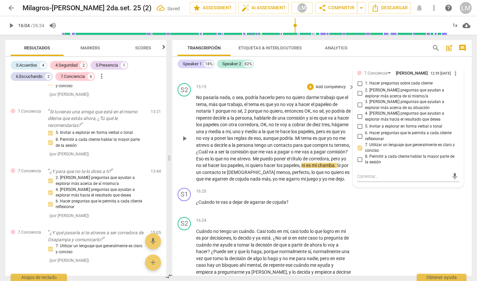
click at [185, 135] on span "play_arrow" at bounding box center [185, 139] width 8 height 8
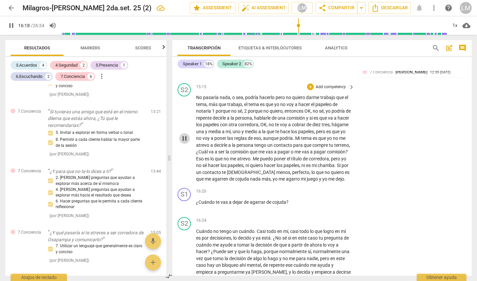
click at [186, 135] on span "pause" at bounding box center [185, 139] width 8 height 8
click at [296, 26] on input "range" at bounding box center [254, 25] width 386 height 21
click at [185, 135] on span "play_arrow" at bounding box center [185, 139] width 8 height 8
click at [184, 135] on span "pause" at bounding box center [185, 139] width 8 height 8
type input "977"
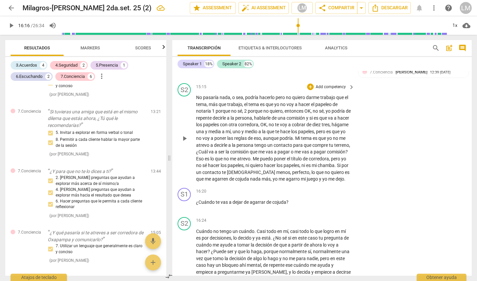
click at [279, 176] on span "yo" at bounding box center [276, 178] width 6 height 5
drag, startPoint x: 340, startPoint y: 150, endPoint x: 319, endPoint y: 152, distance: 20.9
click at [319, 152] on p "No pasaría nada , o sea , podría hacerlo pero no quiero darme trabajo que el te…" at bounding box center [273, 138] width 155 height 88
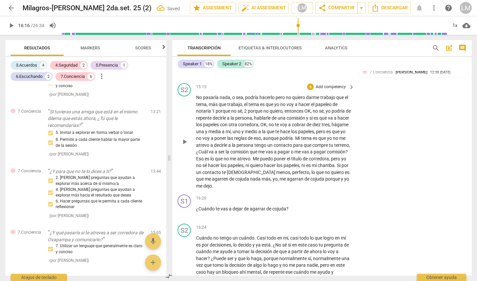
click at [344, 176] on span "yo" at bounding box center [346, 178] width 5 height 5
click at [331, 195] on p "Add competency" at bounding box center [330, 198] width 31 height 6
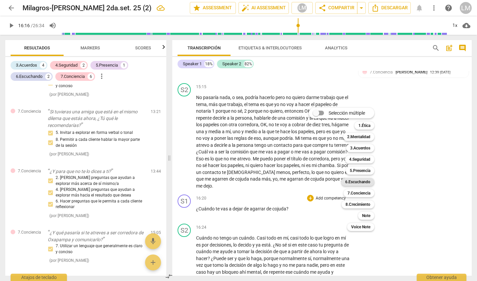
click at [356, 182] on b "6.Escuchando" at bounding box center [357, 182] width 25 height 8
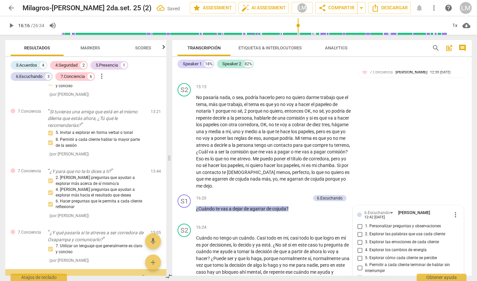
scroll to position [691, 0]
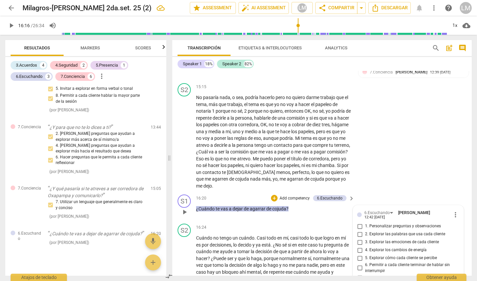
click at [359, 222] on input "1. Personalizar preguntas y observaciones" at bounding box center [360, 226] width 11 height 8
checkbox input "true"
click at [358, 230] on input "2. Explorar las palabras que usa cada cliente" at bounding box center [360, 234] width 11 height 8
checkbox input "true"
click at [359, 254] on input "5. Explorar cómo cada cliente se percibe" at bounding box center [360, 258] width 11 height 8
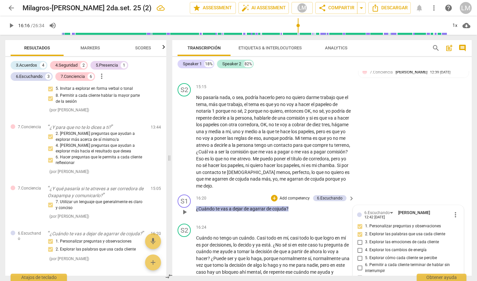
checkbox input "true"
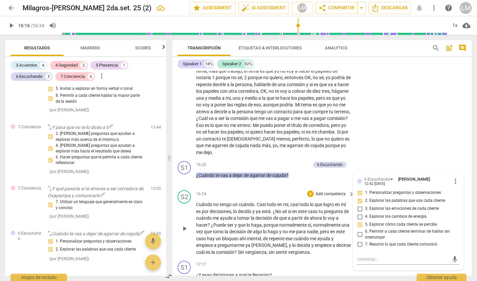
scroll to position [1738, 0]
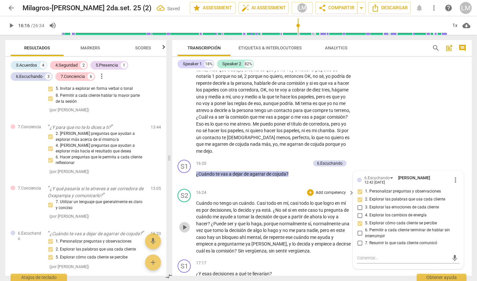
click at [185, 223] on span "play_arrow" at bounding box center [185, 227] width 8 height 8
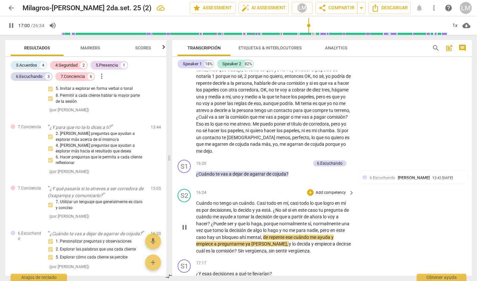
click at [184, 223] on span "pause" at bounding box center [185, 227] width 8 height 8
type input "1021"
click at [263, 235] on span "," at bounding box center [262, 237] width 2 height 5
click at [185, 223] on span "play_arrow" at bounding box center [185, 227] width 8 height 8
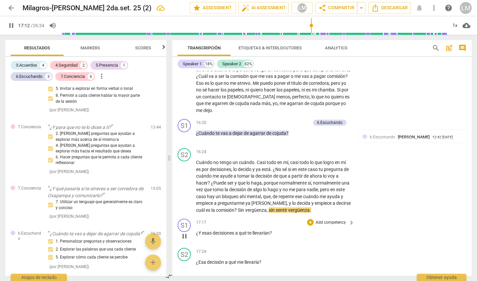
scroll to position [1785, 0]
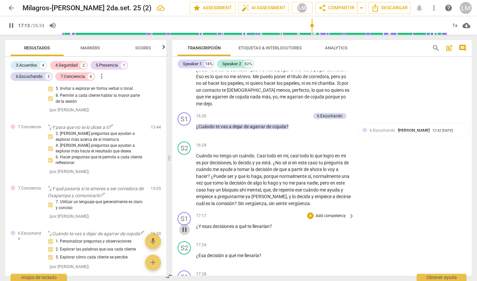
click at [185, 226] on span "pause" at bounding box center [185, 230] width 8 height 8
type input "1034"
click at [326, 213] on p "Add competency" at bounding box center [330, 216] width 31 height 6
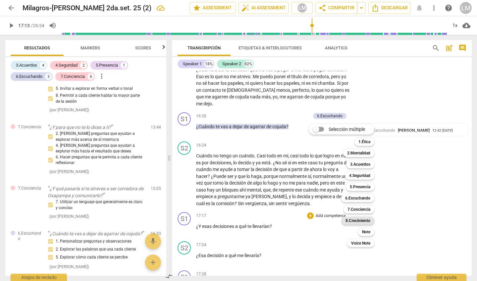
click at [359, 221] on b "8.Сrecimiento" at bounding box center [358, 221] width 25 height 8
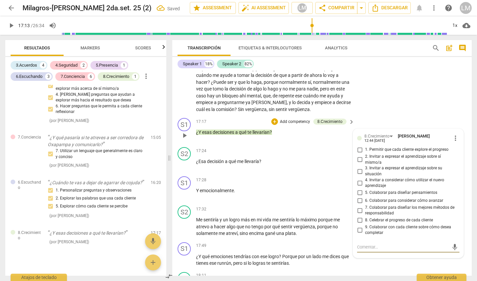
scroll to position [1879, 0]
click at [328, 119] on div "8.Сrecimiento" at bounding box center [329, 122] width 25 height 6
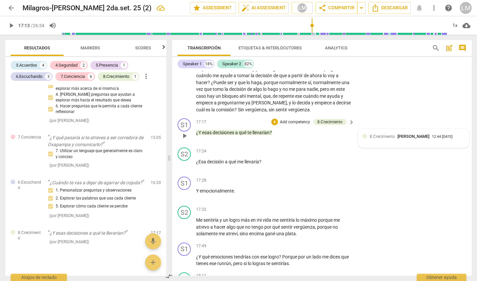
click at [459, 133] on div "8.Сrecimiento Luz [PERSON_NAME] 12:44 [DATE]" at bounding box center [417, 136] width 95 height 6
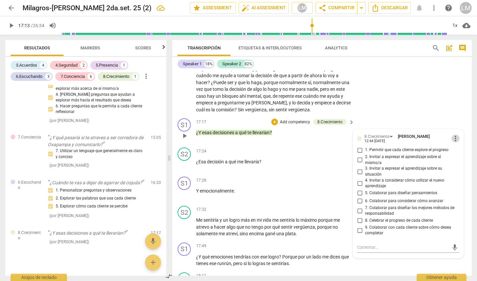
click at [453, 135] on span "more_vert" at bounding box center [456, 139] width 8 height 8
click at [455, 119] on li "Borrar" at bounding box center [460, 120] width 23 height 13
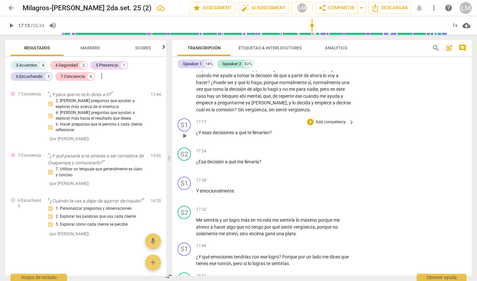
click at [333, 119] on p "Add competency" at bounding box center [330, 122] width 31 height 6
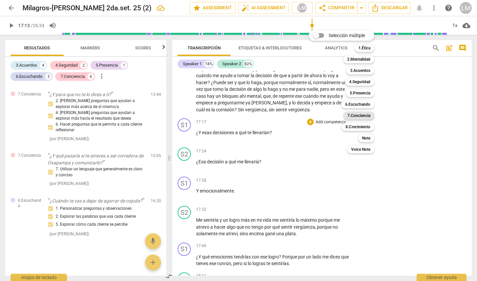
click at [364, 117] on b "7.Conciencia" at bounding box center [359, 116] width 23 height 8
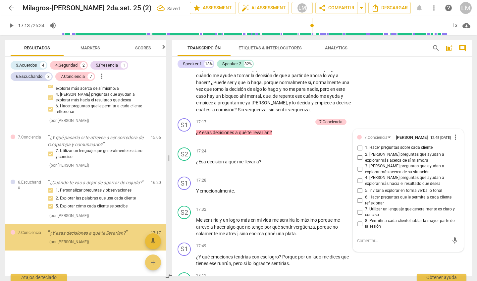
scroll to position [741, 0]
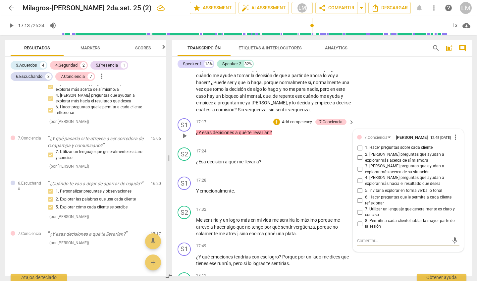
click at [358, 177] on input "4. [PERSON_NAME] preguntas que ayudan a explorar más hacia el resultado que des…" at bounding box center [360, 181] width 11 height 8
checkbox input "true"
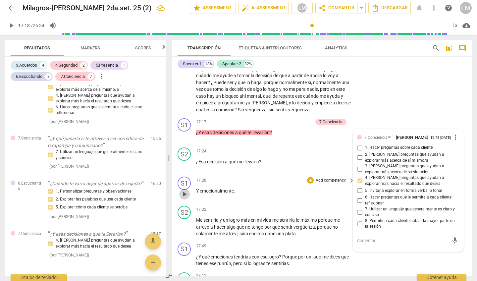
click at [186, 190] on span "play_arrow" at bounding box center [185, 194] width 8 height 8
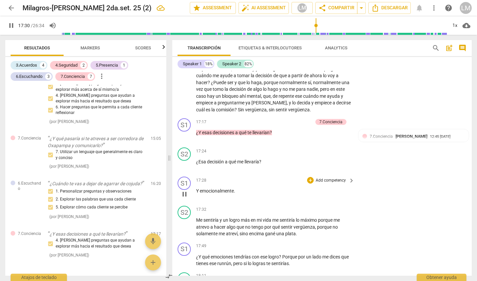
click at [334, 178] on p "Add competency" at bounding box center [330, 181] width 31 height 6
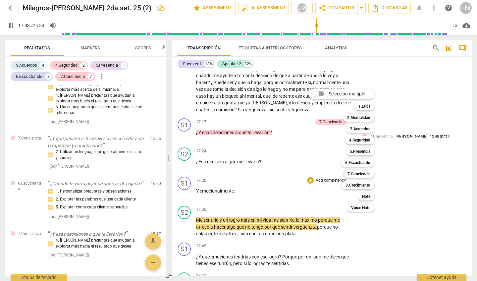
click at [289, 110] on div at bounding box center [238, 140] width 477 height 281
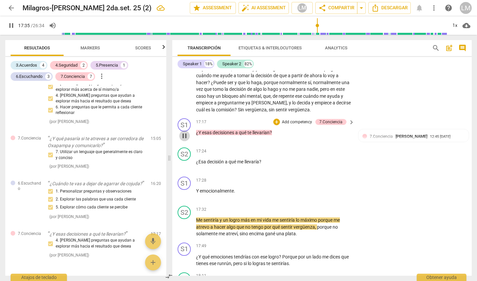
click at [186, 132] on span "pause" at bounding box center [185, 136] width 8 height 8
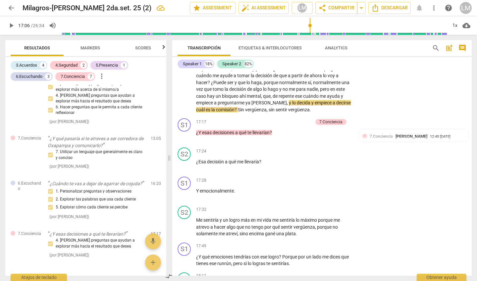
drag, startPoint x: 319, startPoint y: 25, endPoint x: 310, endPoint y: 26, distance: 9.3
click at [310, 26] on input "range" at bounding box center [254, 25] width 386 height 21
click at [183, 132] on span "play_arrow" at bounding box center [185, 136] width 8 height 8
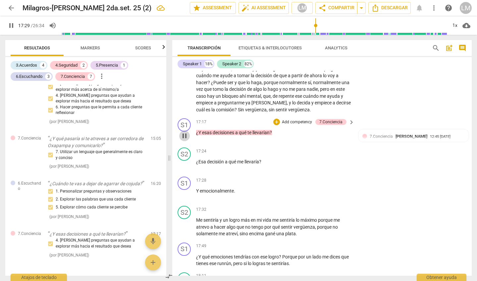
click at [186, 132] on span "pause" at bounding box center [185, 136] width 8 height 8
type input "1050"
click at [267, 158] on p "¿Esa decisión a qué me llevaría ?" at bounding box center [273, 161] width 155 height 7
click at [270, 158] on p "¿Esa decisión a qué me llevaría ?" at bounding box center [273, 161] width 155 height 7
click at [242, 188] on p "Y emocionalmente ." at bounding box center [273, 191] width 155 height 7
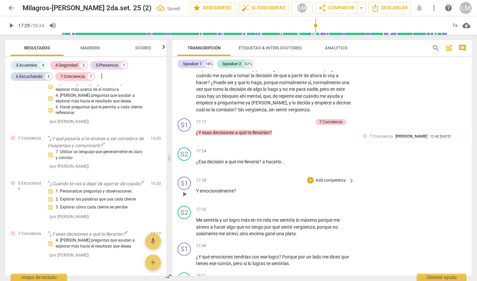
click at [338, 178] on p "Add competency" at bounding box center [330, 181] width 31 height 6
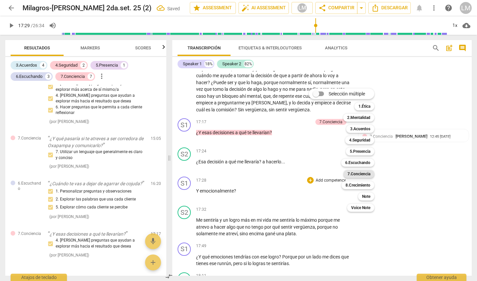
click at [364, 173] on b "7.Conciencia" at bounding box center [359, 174] width 23 height 8
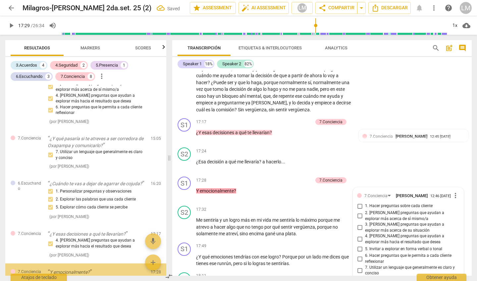
scroll to position [778, 0]
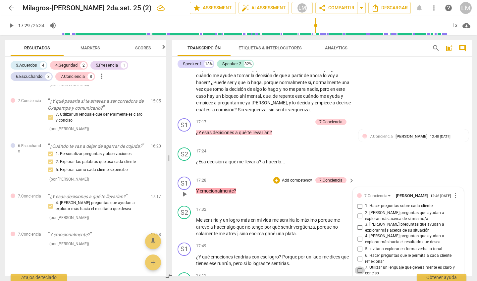
click at [360, 266] on input "7. Utilizar un lenguaje que generalmente es claro y conciso" at bounding box center [360, 270] width 11 height 8
checkbox input "true"
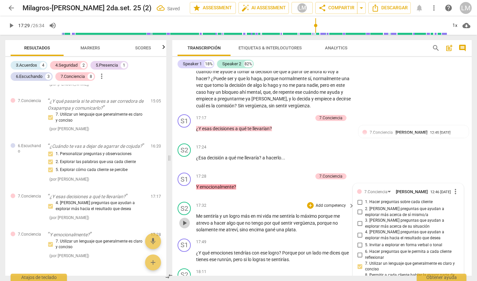
click at [185, 219] on span "play_arrow" at bounding box center [185, 223] width 8 height 8
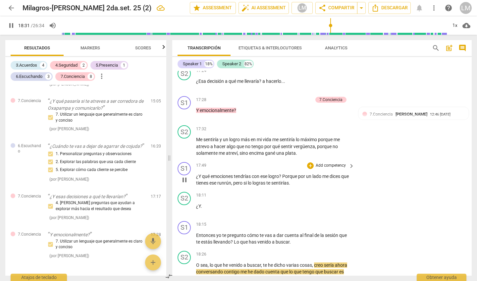
scroll to position [1961, 0]
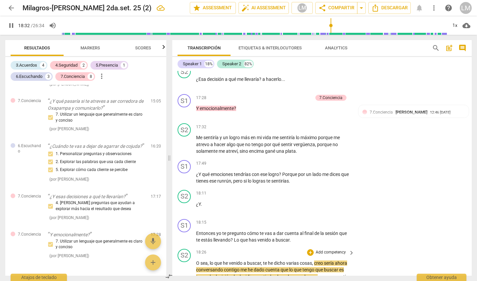
type input "1113"
click at [302, 171] on p "¿Y qué emociones tendrías con ese logro ? Porque por un lado me dices que tiene…" at bounding box center [273, 178] width 155 height 14
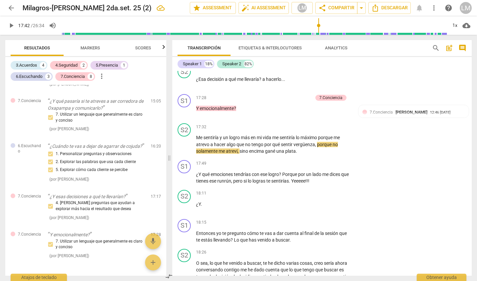
drag, startPoint x: 332, startPoint y: 24, endPoint x: 318, endPoint y: 25, distance: 13.3
click at [319, 25] on input "range" at bounding box center [254, 25] width 386 height 21
click at [185, 140] on span "play_arrow" at bounding box center [185, 144] width 8 height 8
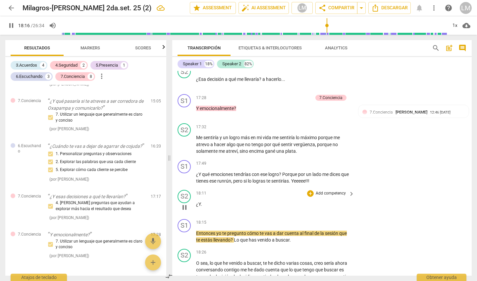
click at [185, 203] on span "pause" at bounding box center [185, 207] width 8 height 8
type input "1096"
click at [203, 201] on p "¿Y ." at bounding box center [273, 204] width 155 height 7
click at [340, 161] on p "Add competency" at bounding box center [330, 164] width 31 height 6
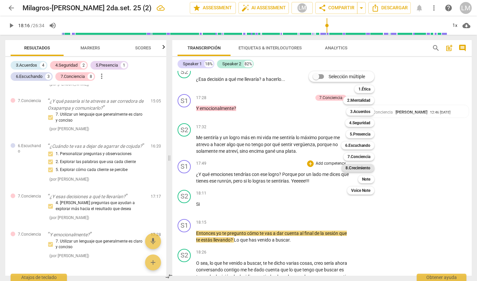
click at [365, 168] on b "8.Сrecimiento" at bounding box center [358, 168] width 25 height 8
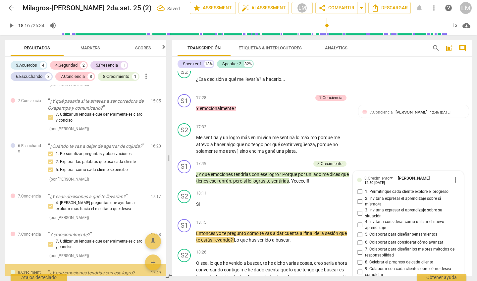
scroll to position [829, 0]
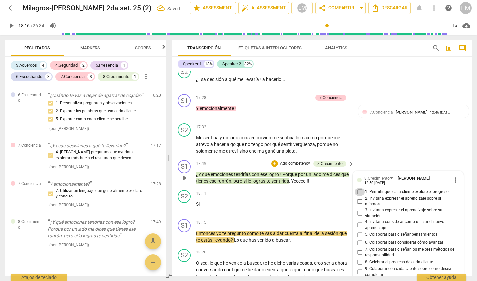
click at [358, 188] on input "1. Permitir que cada cliente explore el progreso" at bounding box center [360, 192] width 11 height 8
checkbox input "true"
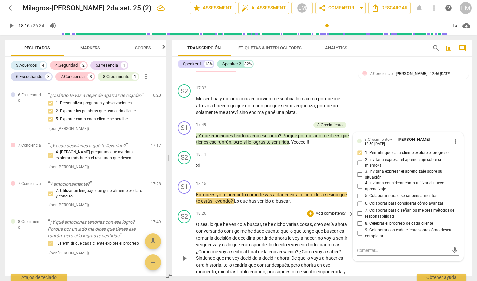
scroll to position [2001, 0]
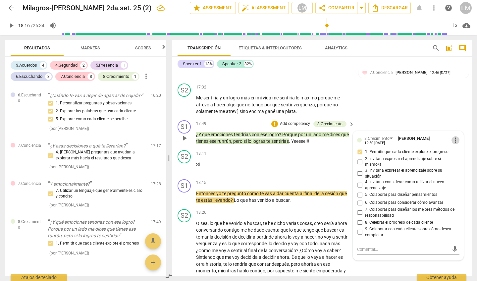
click at [454, 136] on span "more_vert" at bounding box center [456, 140] width 8 height 8
click at [456, 122] on li "Borrar" at bounding box center [460, 122] width 23 height 13
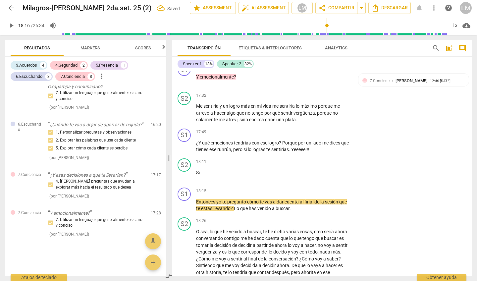
scroll to position [1985, 0]
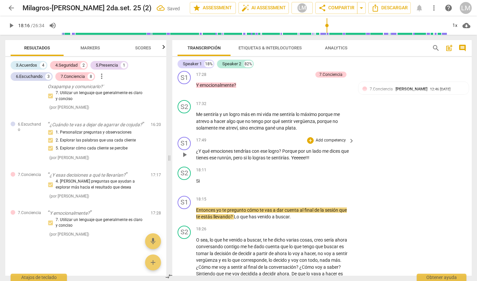
click at [324, 137] on p "Add competency" at bounding box center [330, 140] width 31 height 6
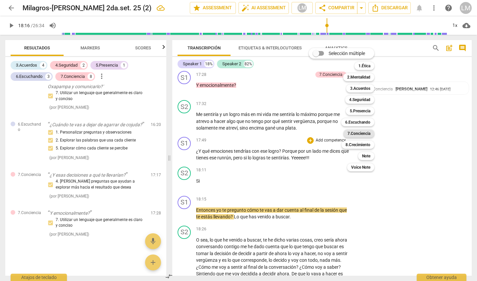
click at [361, 136] on b "7.Conciencia" at bounding box center [359, 134] width 23 height 8
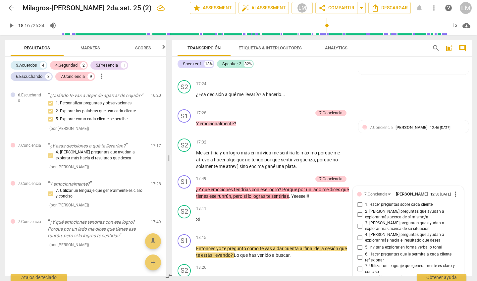
scroll to position [1946, 0]
click at [300, 176] on p "Add competency" at bounding box center [296, 179] width 31 height 6
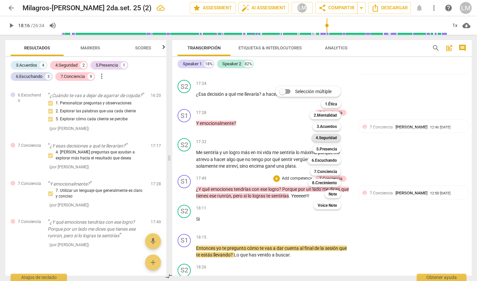
click at [329, 137] on b "4.Seguridad" at bounding box center [326, 138] width 21 height 8
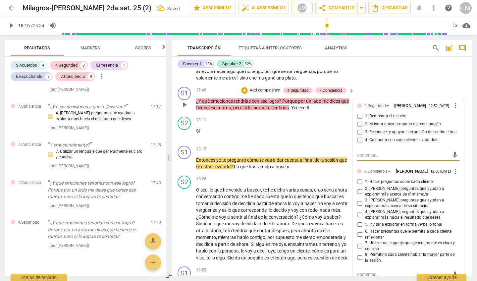
scroll to position [2035, 0]
click at [453, 167] on span "more_vert" at bounding box center [456, 171] width 8 height 8
click at [460, 156] on li "Borrar" at bounding box center [460, 155] width 23 height 13
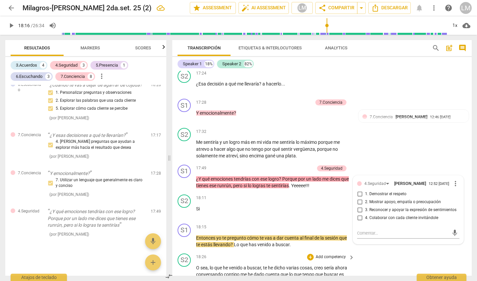
scroll to position [1954, 0]
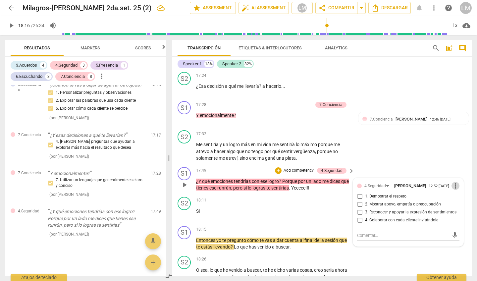
click at [453, 182] on span "more_vert" at bounding box center [456, 186] width 8 height 8
click at [456, 167] on li "Borrar" at bounding box center [460, 168] width 23 height 13
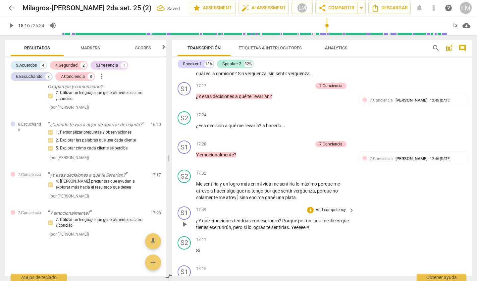
scroll to position [1910, 0]
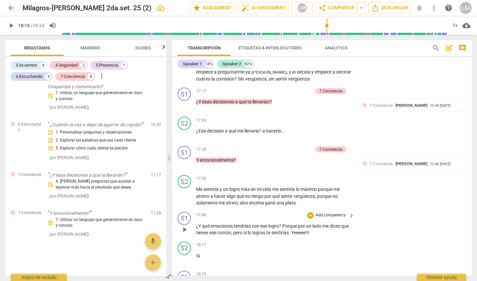
click at [325, 212] on p "Add competency" at bounding box center [330, 215] width 31 height 6
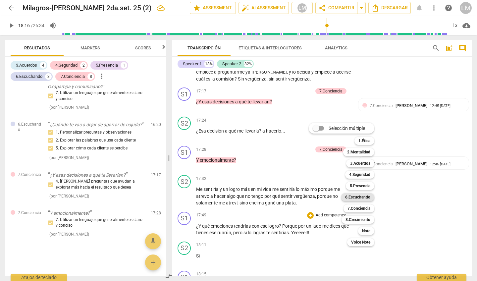
click at [352, 198] on b "6.Escuchando" at bounding box center [357, 197] width 25 height 8
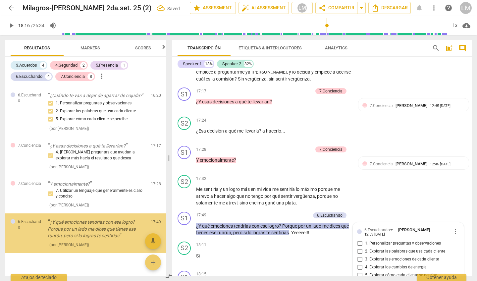
scroll to position [2015, 0]
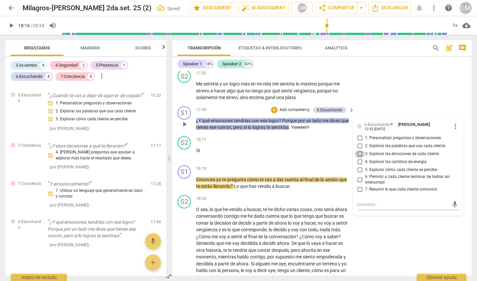
click at [359, 150] on input "3. Explorar las emociones de cada cliente" at bounding box center [360, 154] width 11 height 8
checkbox input "true"
click at [403, 211] on div "S2 play_arrow pause 18:26 + Add competency keyboard_arrow_right O sea , lo que …" at bounding box center [322, 237] width 300 height 91
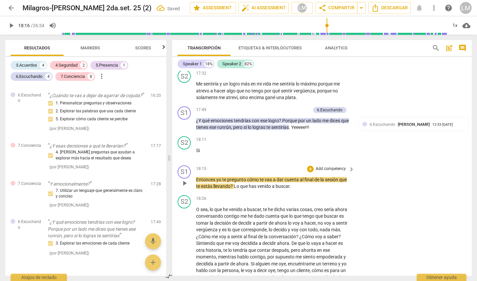
click at [325, 166] on p "Add competency" at bounding box center [330, 169] width 31 height 6
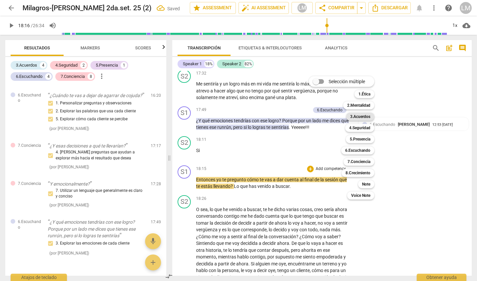
click at [354, 117] on b "3.Acuerdos" at bounding box center [360, 117] width 20 height 8
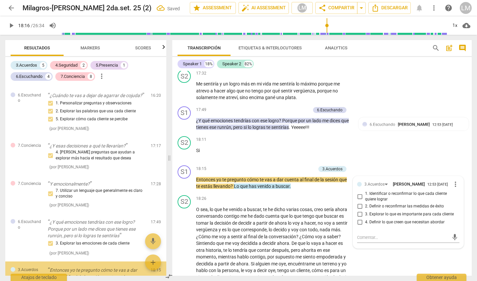
scroll to position [876, 0]
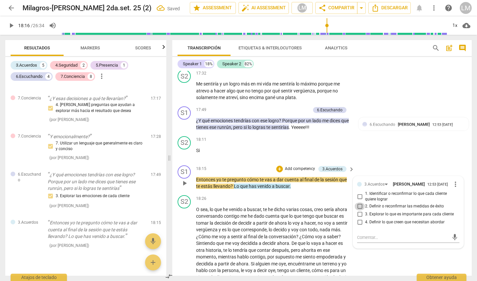
click at [358, 202] on input "2. Definir o reconfirmar las medidas de éxito" at bounding box center [360, 206] width 11 height 8
checkbox input "true"
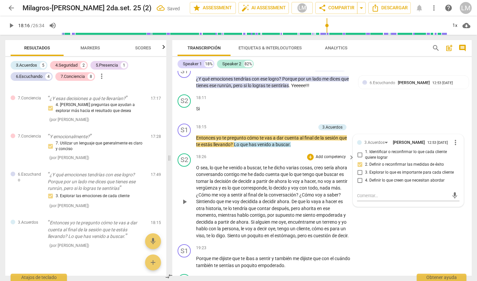
scroll to position [2062, 0]
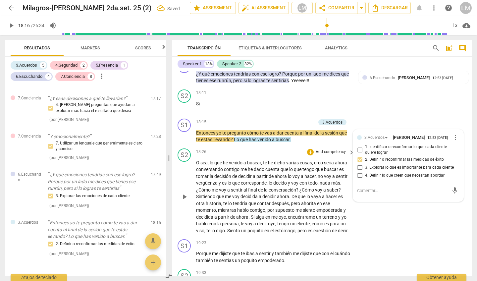
click at [184, 193] on span "play_arrow" at bounding box center [185, 197] width 8 height 8
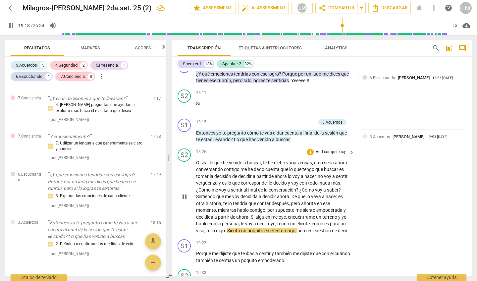
click at [187, 193] on span "pause" at bounding box center [185, 197] width 8 height 8
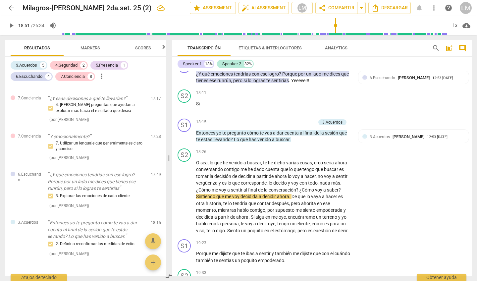
drag, startPoint x: 343, startPoint y: 26, endPoint x: 335, endPoint y: 27, distance: 8.1
click at [335, 27] on input "range" at bounding box center [254, 25] width 386 height 21
click at [182, 193] on span "play_arrow" at bounding box center [185, 197] width 8 height 8
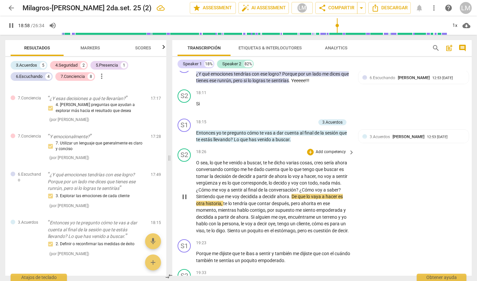
click at [185, 193] on span "pause" at bounding box center [185, 197] width 8 height 8
type input "1139"
click at [277, 194] on span "decidir" at bounding box center [269, 196] width 15 height 5
click at [279, 194] on span "Ahora" at bounding box center [283, 196] width 13 height 5
click at [292, 194] on span "." at bounding box center [291, 196] width 2 height 5
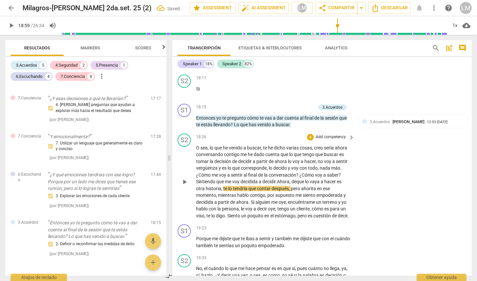
scroll to position [2080, 0]
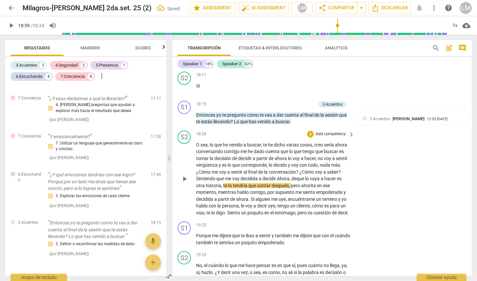
click at [186, 175] on span "play_arrow" at bounding box center [185, 179] width 8 height 8
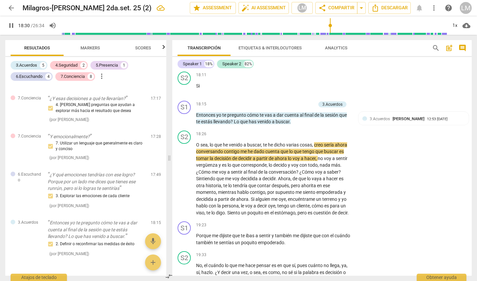
drag, startPoint x: 339, startPoint y: 24, endPoint x: 329, endPoint y: 24, distance: 9.6
click at [329, 24] on input "range" at bounding box center [254, 25] width 386 height 21
click at [184, 175] on span "pause" at bounding box center [185, 179] width 8 height 8
click at [184, 175] on span "play_arrow" at bounding box center [185, 179] width 8 height 8
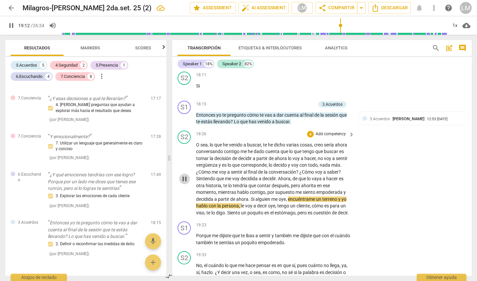
click at [185, 175] on span "pause" at bounding box center [185, 179] width 8 height 8
type input "1152"
click at [213, 196] on span "decidida" at bounding box center [205, 198] width 18 height 5
click at [217, 196] on span "a" at bounding box center [217, 198] width 4 height 5
click at [253, 196] on span "Si" at bounding box center [252, 198] width 5 height 5
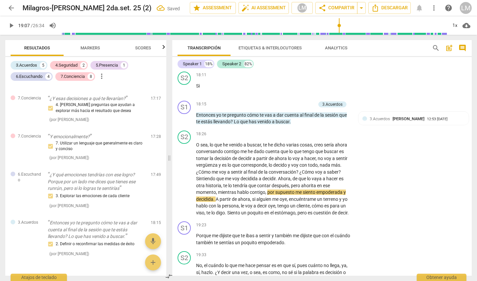
click at [339, 23] on input "range" at bounding box center [254, 25] width 386 height 21
click at [187, 175] on span "play_arrow" at bounding box center [185, 179] width 8 height 8
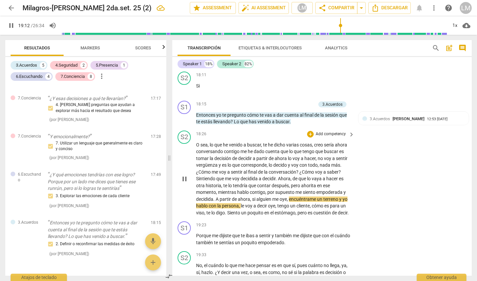
click at [185, 175] on span "pause" at bounding box center [185, 179] width 8 height 8
type input "1153"
click at [280, 196] on span "me" at bounding box center [275, 198] width 7 height 5
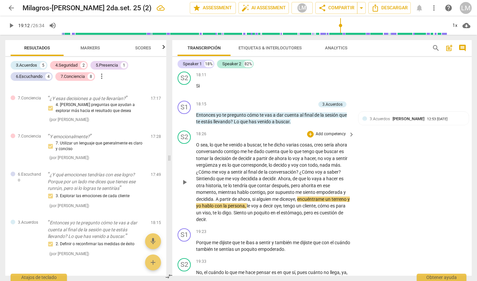
click at [184, 178] on span "play_arrow" at bounding box center [185, 182] width 8 height 8
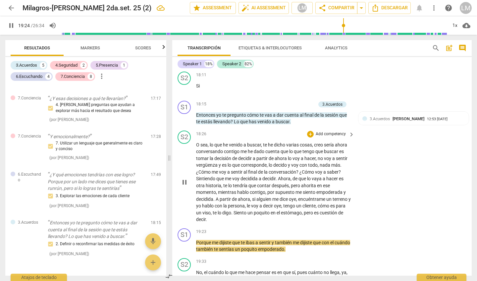
click at [184, 178] on span "pause" at bounding box center [185, 182] width 8 height 8
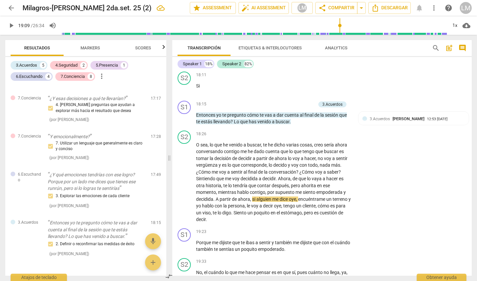
drag, startPoint x: 345, startPoint y: 26, endPoint x: 340, endPoint y: 26, distance: 5.0
click at [340, 26] on input "range" at bounding box center [254, 25] width 386 height 21
click at [186, 178] on span "play_arrow" at bounding box center [185, 182] width 8 height 8
click at [186, 178] on span "pause" at bounding box center [185, 182] width 8 height 8
type input "1157"
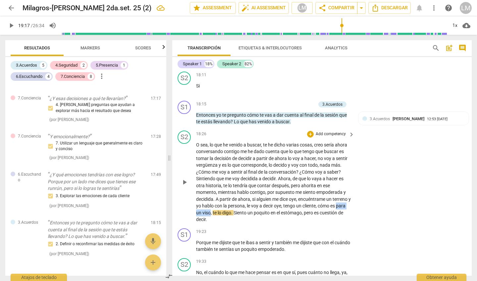
drag, startPoint x: 221, startPoint y: 180, endPoint x: 194, endPoint y: 179, distance: 26.5
click at [194, 179] on div "S2 play_arrow pause 18:26 + Add competency keyboard_arrow_right O sea , lo que …" at bounding box center [322, 177] width 300 height 98
click at [214, 210] on span "," at bounding box center [213, 212] width 1 height 5
click at [231, 228] on div "19:23 + Add competency keyboard_arrow_right" at bounding box center [275, 231] width 159 height 7
click at [219, 210] on span "te" at bounding box center [216, 212] width 5 height 5
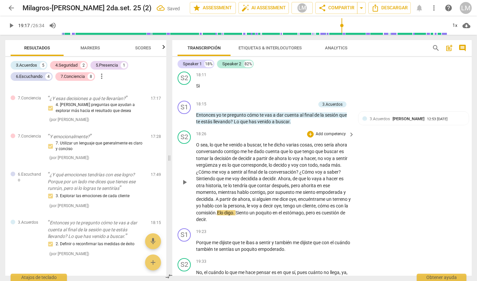
click at [220, 210] on span "E" at bounding box center [218, 212] width 3 height 5
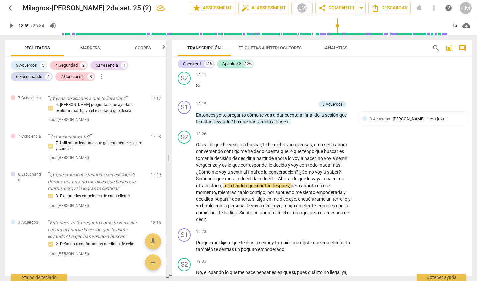
drag, startPoint x: 343, startPoint y: 25, endPoint x: 337, endPoint y: 26, distance: 5.7
click at [337, 26] on input "range" at bounding box center [254, 25] width 386 height 21
click at [14, 26] on span "play_arrow" at bounding box center [11, 26] width 8 height 8
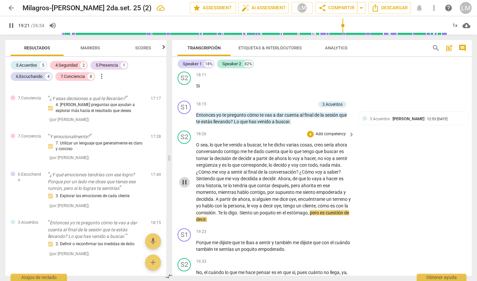
click at [184, 178] on span "pause" at bounding box center [185, 182] width 8 height 8
type input "1162"
click at [249, 210] on span "Siento" at bounding box center [247, 212] width 14 height 5
click at [207, 217] on span "." at bounding box center [206, 219] width 1 height 5
click at [13, 25] on span "play_arrow" at bounding box center [11, 26] width 8 height 8
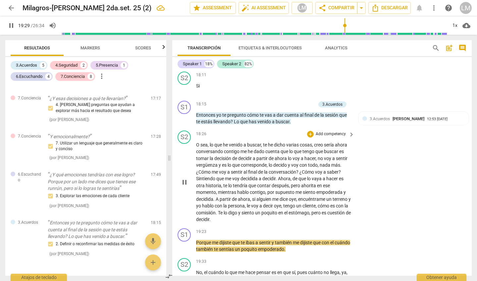
click at [183, 178] on span "pause" at bounding box center [185, 182] width 8 height 8
type input "1170"
click at [272, 240] on span "sentir" at bounding box center [265, 242] width 13 height 5
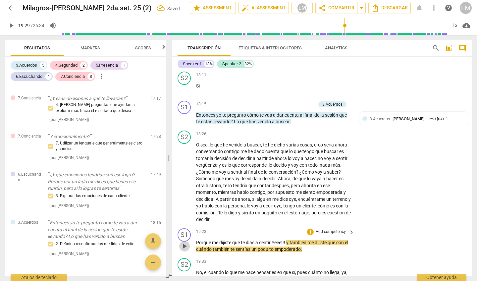
click at [185, 242] on span "play_arrow" at bounding box center [185, 246] width 8 height 8
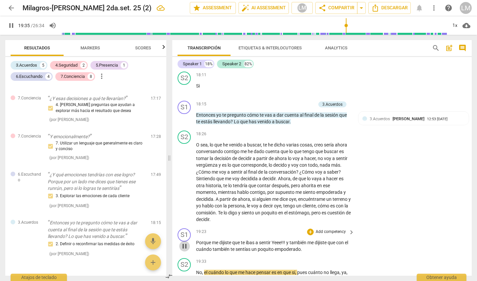
click at [185, 242] on span "pause" at bounding box center [185, 246] width 8 height 8
type input "1176"
click at [302, 246] on span "." at bounding box center [301, 248] width 1 height 5
click at [339, 229] on p "Add competency" at bounding box center [330, 232] width 31 height 6
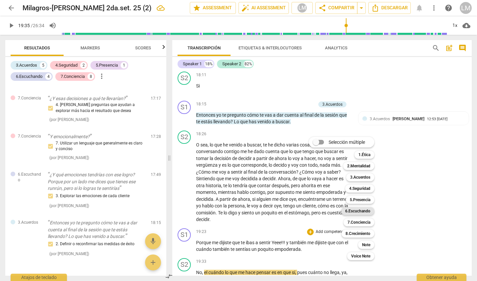
click at [365, 211] on b "6.Escuchando" at bounding box center [357, 211] width 25 height 8
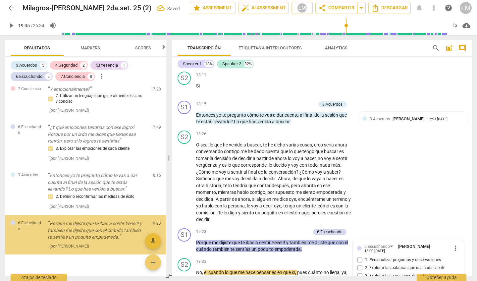
scroll to position [2199, 0]
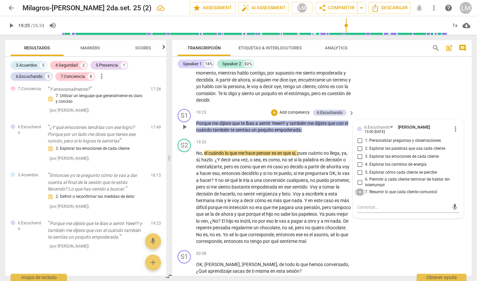
click at [358, 188] on input "7. Resumir lo que cada cliente comunicó" at bounding box center [360, 192] width 11 height 8
checkbox input "true"
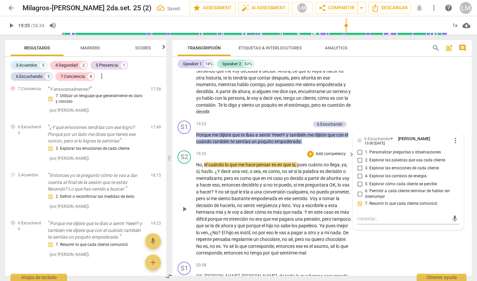
scroll to position [2186, 0]
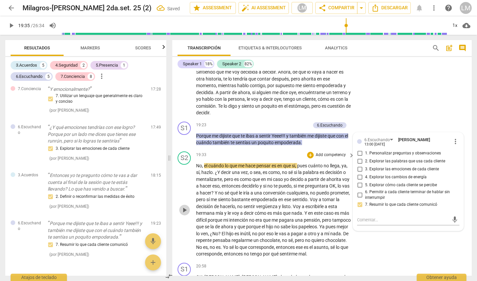
click at [184, 206] on span "play_arrow" at bounding box center [185, 210] width 8 height 8
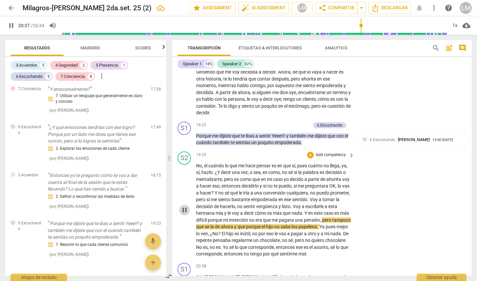
click at [184, 206] on span "pause" at bounding box center [185, 210] width 8 height 8
type input "1237"
drag, startPoint x: 228, startPoint y: 191, endPoint x: 220, endPoint y: 191, distance: 8.3
click at [220, 191] on p "No , el cuándo lo que me hace pensar es en que sí , pues cuánto no llega , ya ,…" at bounding box center [273, 209] width 155 height 95
click at [295, 217] on span "unacomi" at bounding box center [304, 219] width 18 height 5
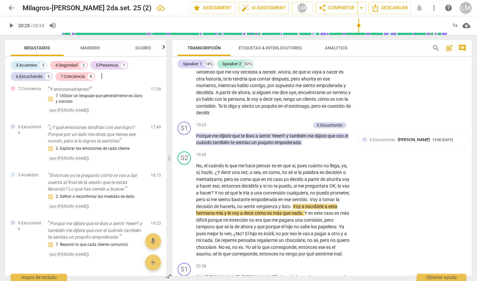
drag, startPoint x: 362, startPoint y: 24, endPoint x: 359, endPoint y: 24, distance: 3.3
click at [359, 24] on input "range" at bounding box center [254, 25] width 386 height 21
click at [184, 206] on span "play_arrow" at bounding box center [185, 210] width 8 height 8
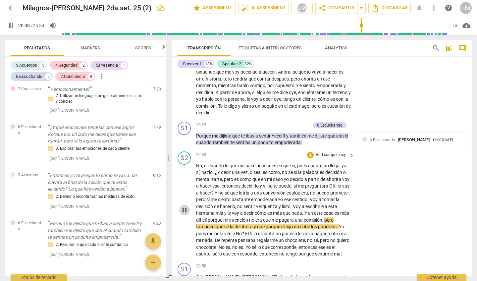
click at [184, 206] on span "pause" at bounding box center [185, 210] width 8 height 8
type input "1239"
drag, startPoint x: 309, startPoint y: 191, endPoint x: 291, endPoint y: 192, distance: 18.2
click at [291, 192] on p "No , el cuándo lo que me hace pensar es en que sí , pues cuánto no llega , ya ,…" at bounding box center [273, 209] width 155 height 95
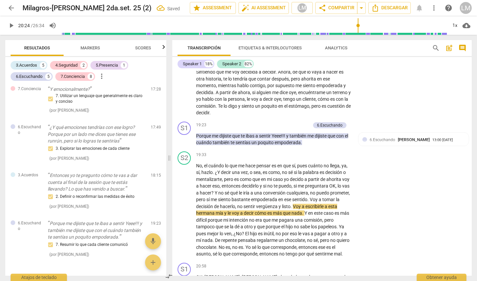
drag, startPoint x: 363, startPoint y: 25, endPoint x: 358, endPoint y: 25, distance: 5.0
click at [358, 25] on input "range" at bounding box center [254, 25] width 386 height 21
click at [185, 206] on span "play_arrow" at bounding box center [185, 210] width 8 height 8
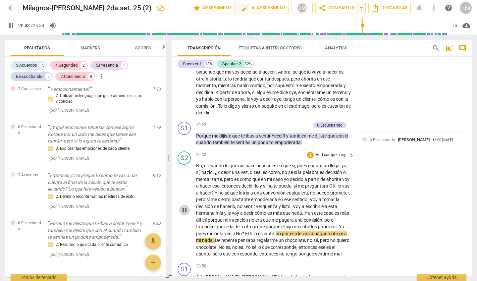
click at [183, 206] on span "pause" at bounding box center [185, 210] width 8 height 8
type input "1244"
drag, startPoint x: 293, startPoint y: 198, endPoint x: 267, endPoint y: 196, distance: 26.2
click at [267, 196] on p "No , el cuándo lo que me hace pensar es en que sí , pues cuánto no llega , ya ,…" at bounding box center [273, 209] width 155 height 95
click at [183, 206] on span "play_arrow" at bounding box center [185, 210] width 8 height 8
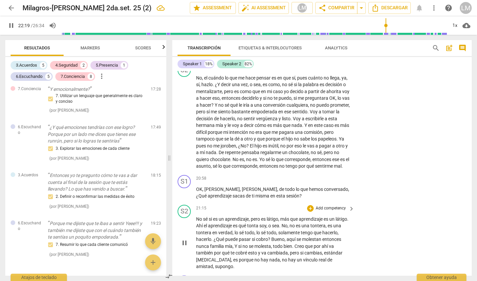
scroll to position [2273, 0]
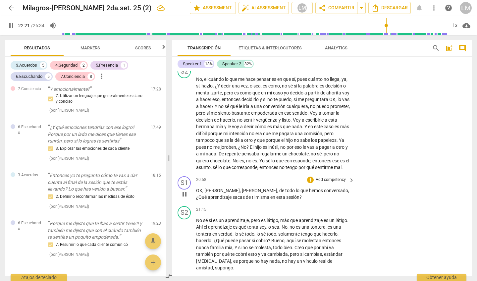
click at [323, 177] on p "Add competency" at bounding box center [330, 180] width 31 height 6
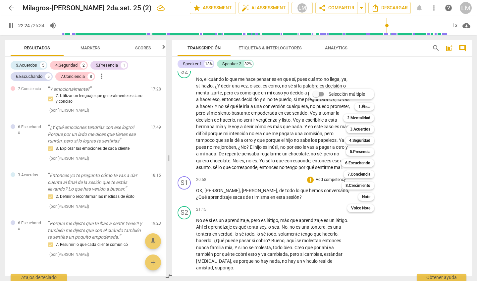
click at [185, 167] on div at bounding box center [238, 140] width 477 height 281
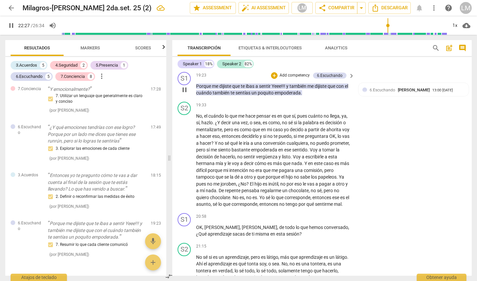
scroll to position [2255, 0]
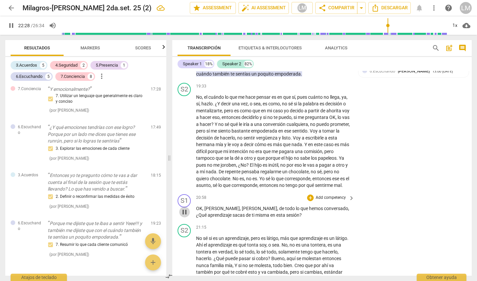
click at [186, 208] on span "pause" at bounding box center [185, 212] width 8 height 8
type input "1349"
click at [339, 195] on p "Add competency" at bounding box center [330, 198] width 31 height 6
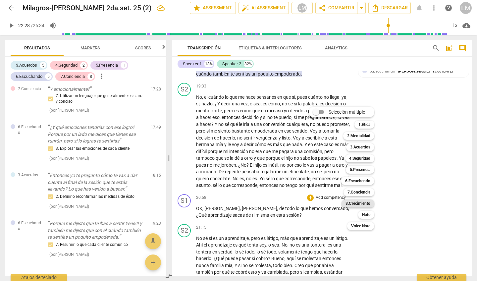
click at [366, 201] on b "8.Сrecimiento" at bounding box center [358, 203] width 25 height 8
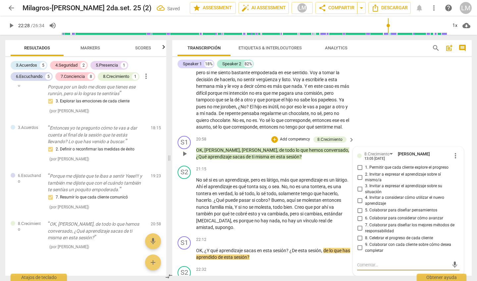
scroll to position [2313, 0]
click at [358, 174] on input "2. Invitar a expresar el aprendizaje sobre sí mismo/a" at bounding box center [360, 178] width 11 height 8
checkbox input "true"
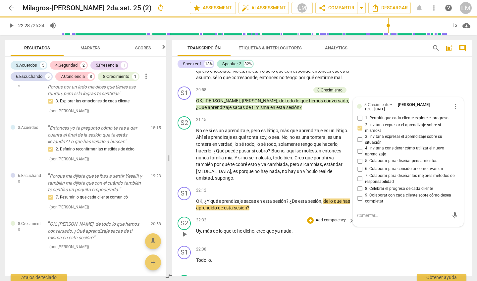
scroll to position [2365, 0]
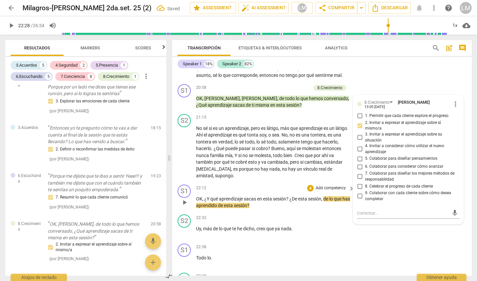
click at [332, 185] on p "Add competency" at bounding box center [330, 188] width 31 height 6
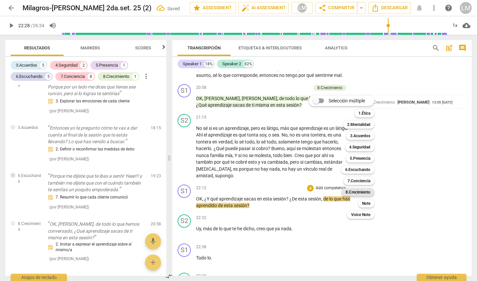
click at [358, 191] on b "8.Сrecimiento" at bounding box center [358, 192] width 25 height 8
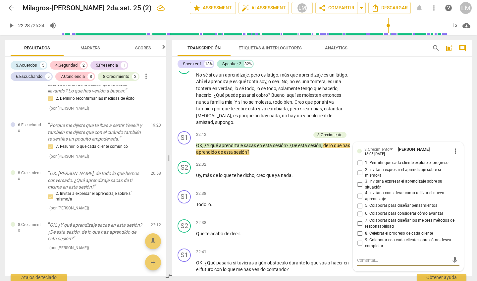
scroll to position [2417, 0]
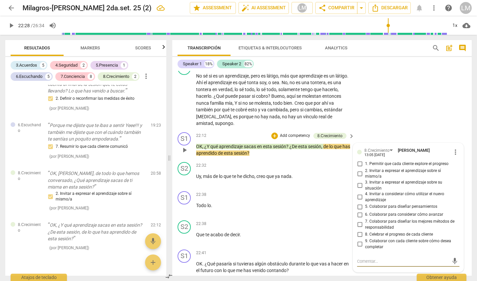
click at [358, 182] on input "3. Invitar a expresar el aprendizaje sobre su situación" at bounding box center [360, 186] width 11 height 8
checkbox input "true"
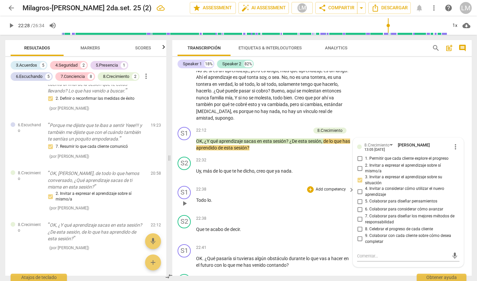
scroll to position [2423, 0]
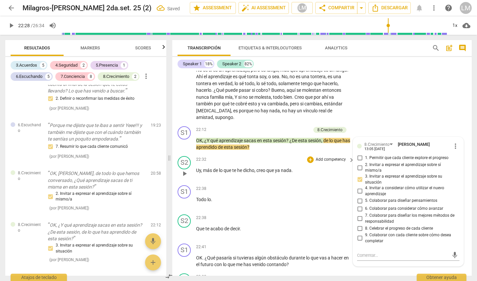
click at [185, 170] on span "play_arrow" at bounding box center [185, 174] width 8 height 8
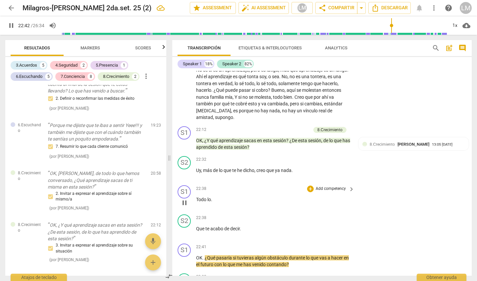
click at [185, 199] on span "pause" at bounding box center [185, 203] width 8 height 8
type input "1363"
click at [196, 197] on span "Todo" at bounding box center [201, 199] width 11 height 5
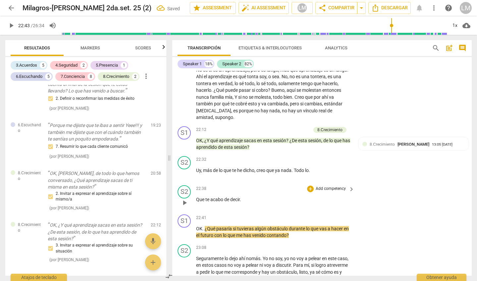
click at [195, 185] on div "S2 play_arrow pause" at bounding box center [187, 197] width 19 height 24
click at [196, 185] on div "22:38 + Add competency keyboard_arrow_right Que te acabo de decir ." at bounding box center [275, 197] width 159 height 24
click at [195, 185] on div "S2 play_arrow pause" at bounding box center [187, 197] width 19 height 24
click at [197, 197] on span "Que" at bounding box center [200, 199] width 9 height 5
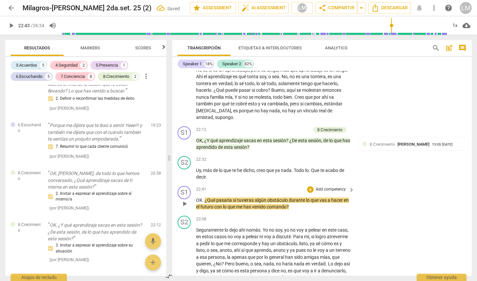
click at [343, 187] on p "Add competency" at bounding box center [330, 190] width 31 height 6
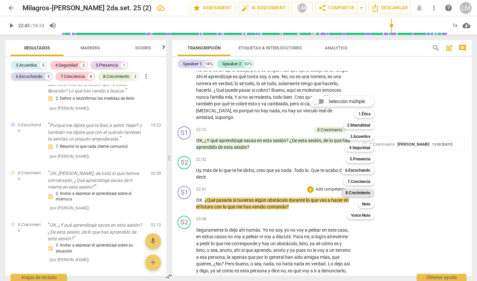
click at [368, 191] on b "8.Сrecimiento" at bounding box center [358, 193] width 25 height 8
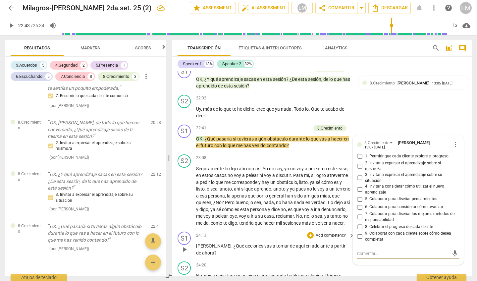
scroll to position [2479, 0]
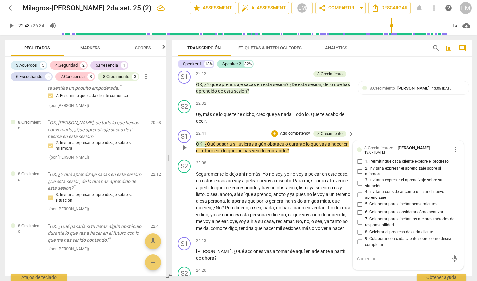
click at [359, 200] on input "5. Colaborar para diseñar pensamientos" at bounding box center [360, 204] width 11 height 8
checkbox input "true"
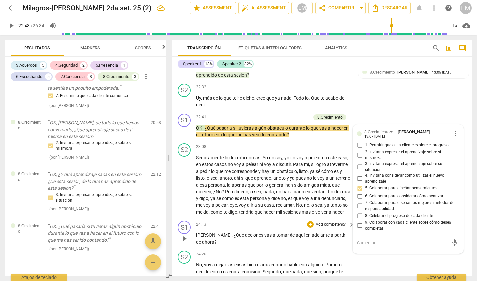
scroll to position [2507, 0]
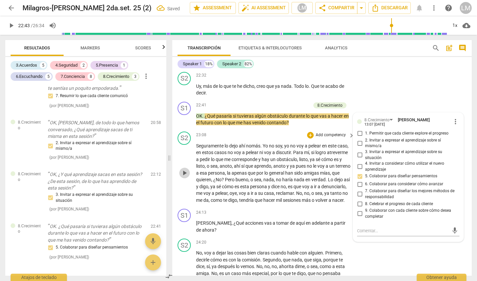
click at [182, 169] on span "play_arrow" at bounding box center [185, 173] width 8 height 8
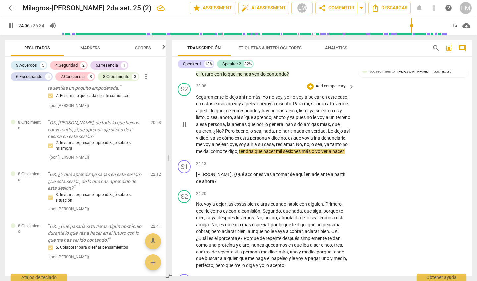
scroll to position [2558, 0]
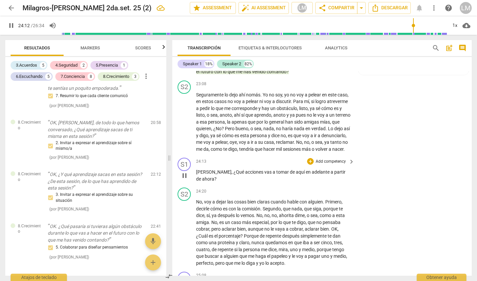
click at [185, 172] on span "pause" at bounding box center [185, 176] width 8 height 8
type input "1453"
click at [330, 159] on p "Add competency" at bounding box center [330, 162] width 31 height 6
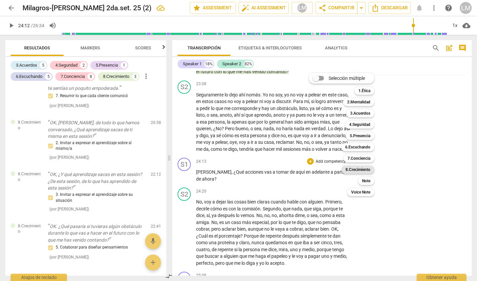
click at [362, 170] on b "8.Сrecimiento" at bounding box center [358, 170] width 25 height 8
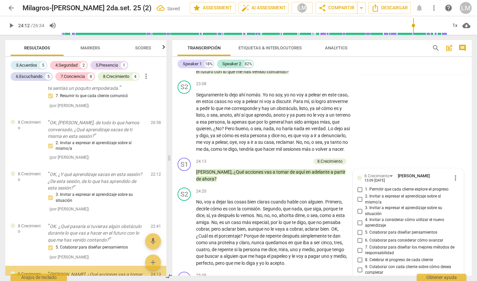
scroll to position [1113, 0]
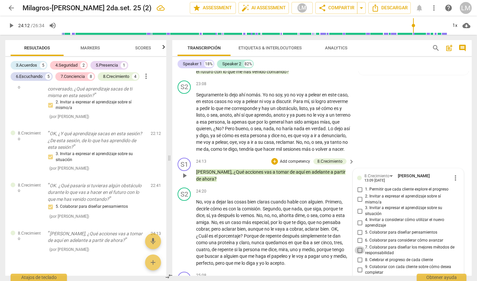
click at [359, 246] on input "7. Colaborar para diseñar los mejores métodos de responsabilidad" at bounding box center [360, 250] width 11 height 8
checkbox input "true"
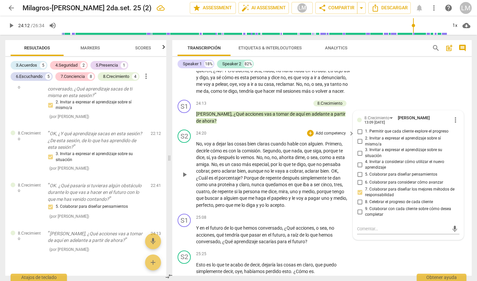
scroll to position [2625, 0]
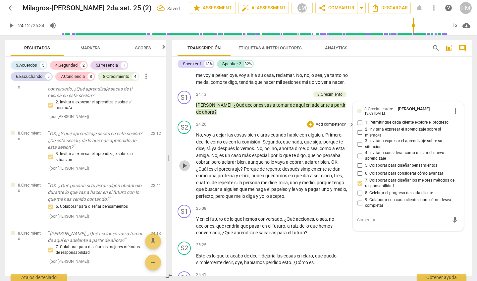
click at [185, 162] on span "play_arrow" at bounding box center [185, 166] width 8 height 8
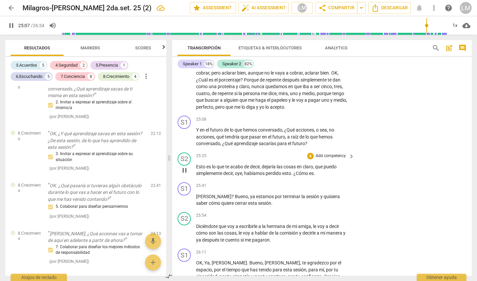
scroll to position [0, 0]
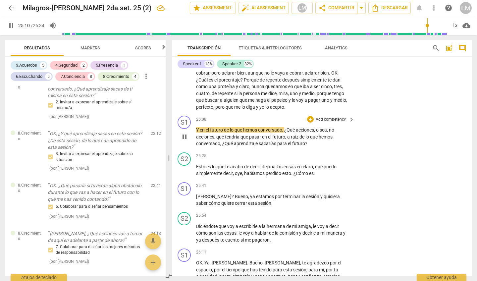
click at [330, 117] on p "Add competency" at bounding box center [330, 120] width 31 height 6
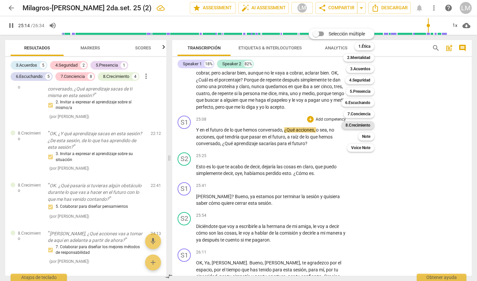
click at [361, 124] on b "8.Сrecimiento" at bounding box center [358, 125] width 25 height 8
type input "1514"
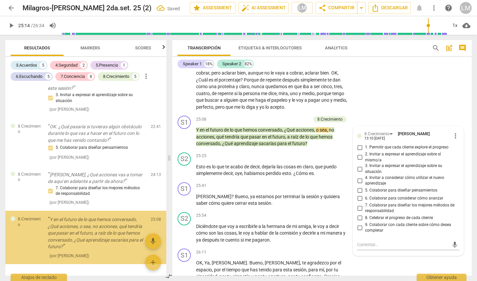
scroll to position [1177, 0]
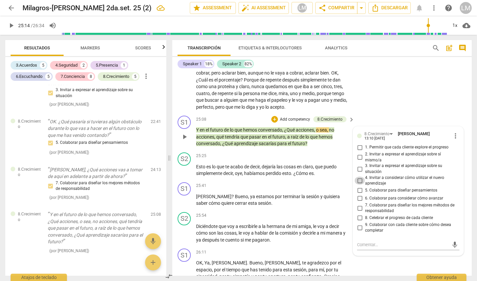
click at [359, 177] on input "4. Invitar a considerar cómo utilizar el nuevo aprendizaje" at bounding box center [360, 181] width 11 height 8
checkbox input "true"
click at [184, 196] on span "play_arrow" at bounding box center [185, 200] width 8 height 8
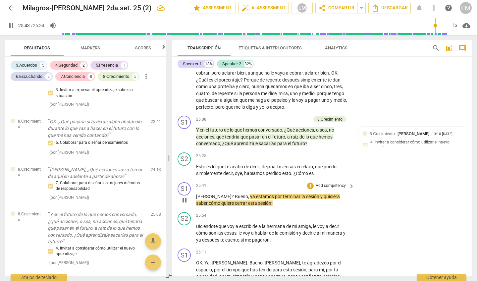
scroll to position [0, 0]
click at [328, 183] on p "Add competency" at bounding box center [330, 186] width 31 height 6
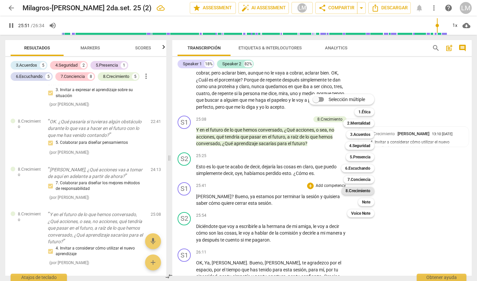
click at [365, 191] on b "8.Сrecimiento" at bounding box center [358, 191] width 25 height 8
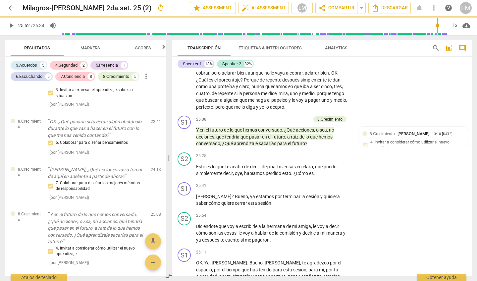
type input "1552"
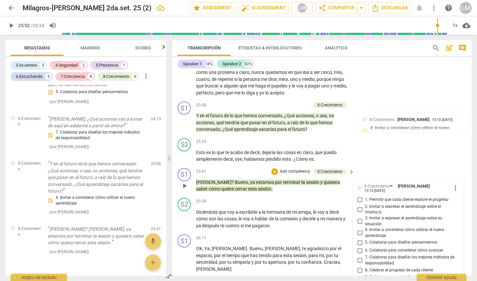
click at [359, 276] on input "9. Colaborar con cada cliente sobre cómo desea completar" at bounding box center [360, 280] width 11 height 8
checkbox input "true"
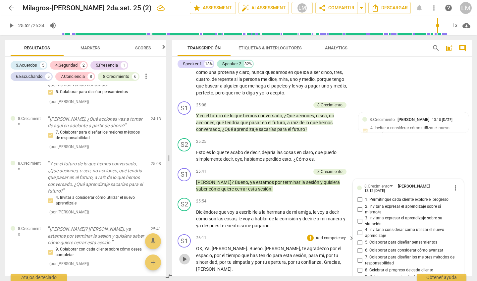
click at [187, 255] on span "play_arrow" at bounding box center [185, 259] width 8 height 8
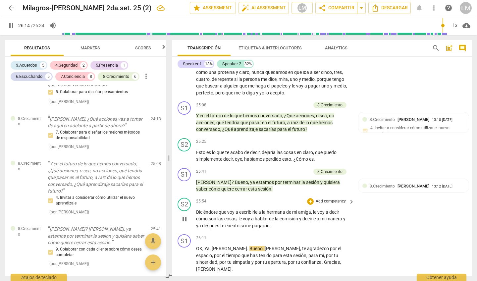
click at [185, 215] on span "pause" at bounding box center [185, 219] width 8 height 8
click at [185, 215] on span "play_arrow" at bounding box center [185, 219] width 8 height 8
type input "1594"
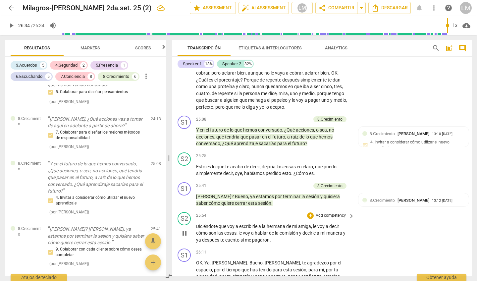
click at [330, 207] on div "S1 play_arrow pause 00:02 + Add competency 4.Seguridad keyboard_arrow_right [PE…" at bounding box center [322, 173] width 300 height 205
click at [329, 249] on p "Add competency" at bounding box center [330, 252] width 31 height 6
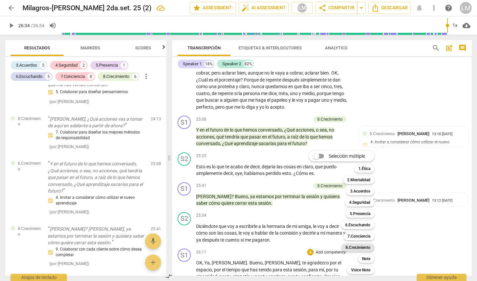
click at [358, 246] on b "8.Сrecimiento" at bounding box center [358, 248] width 25 height 8
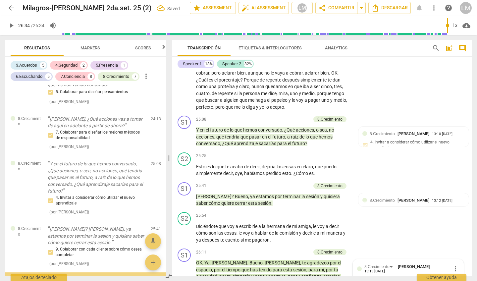
scroll to position [1292, 0]
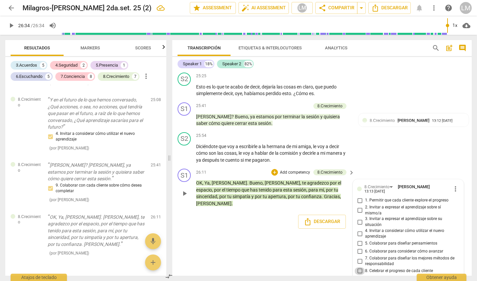
click at [358, 267] on input "8. Celebrar el progreso de cada cliente" at bounding box center [360, 271] width 11 height 8
checkbox input "true"
click at [294, 219] on div "S1 play_arrow pause 00:02 + Add competency 4.Seguridad keyboard_arrow_right [PE…" at bounding box center [322, 173] width 300 height 205
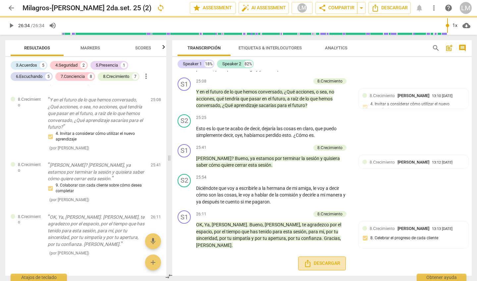
click at [324, 259] on span "Descargar" at bounding box center [322, 263] width 36 height 8
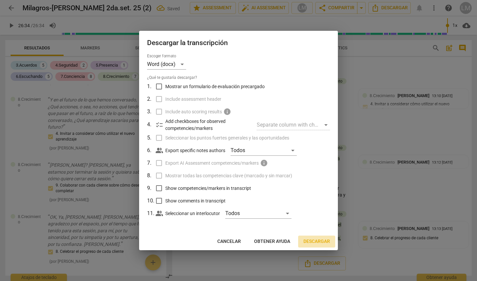
click at [312, 240] on span "Descargar" at bounding box center [316, 241] width 27 height 7
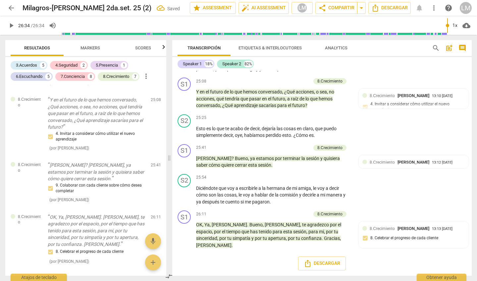
scroll to position [2714, 0]
